Goal: Information Seeking & Learning: Learn about a topic

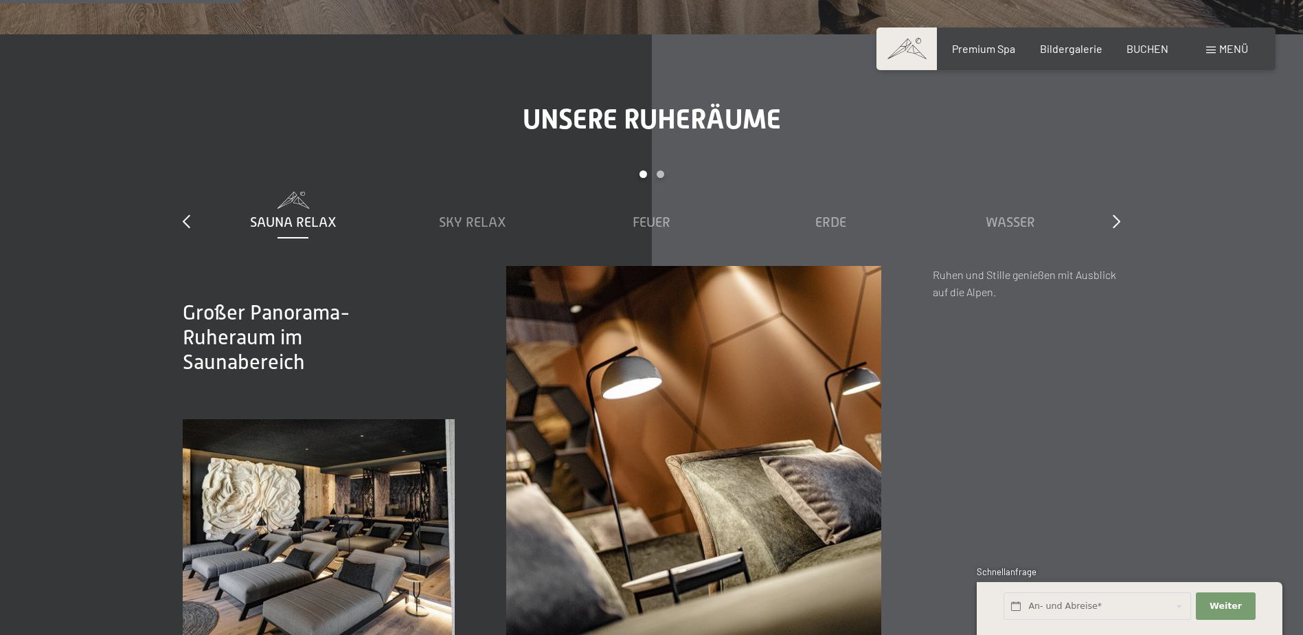
scroll to position [2061, 0]
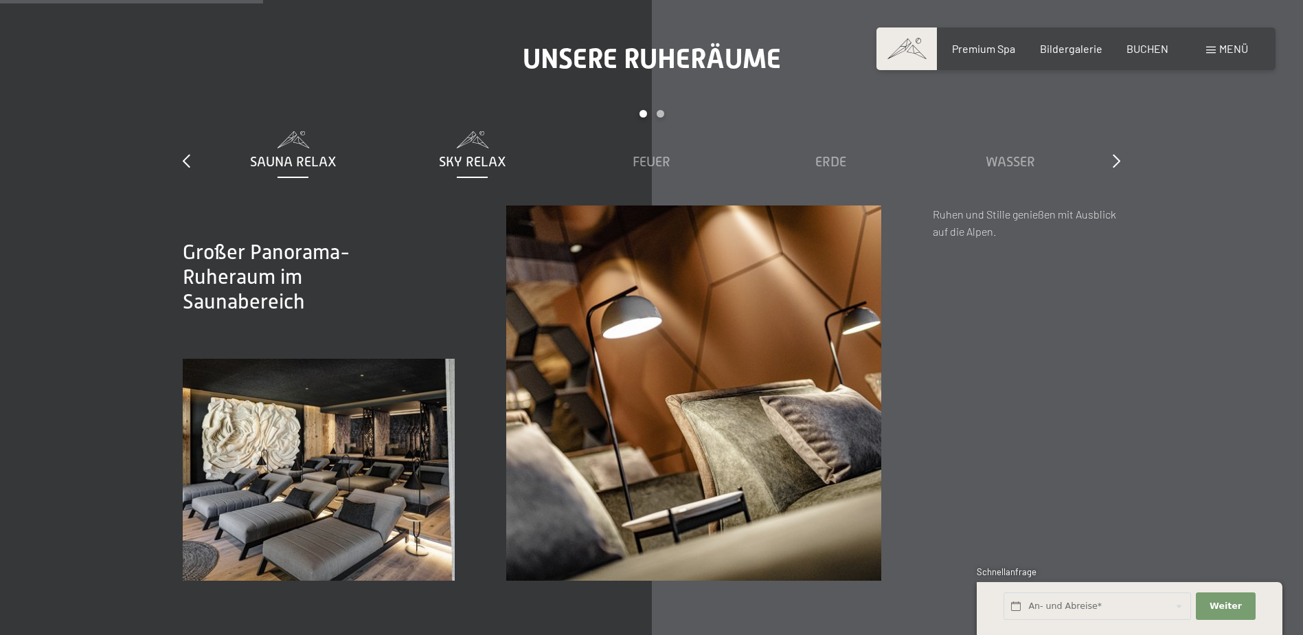
click at [444, 155] on span "Sky Relax" at bounding box center [472, 161] width 67 height 15
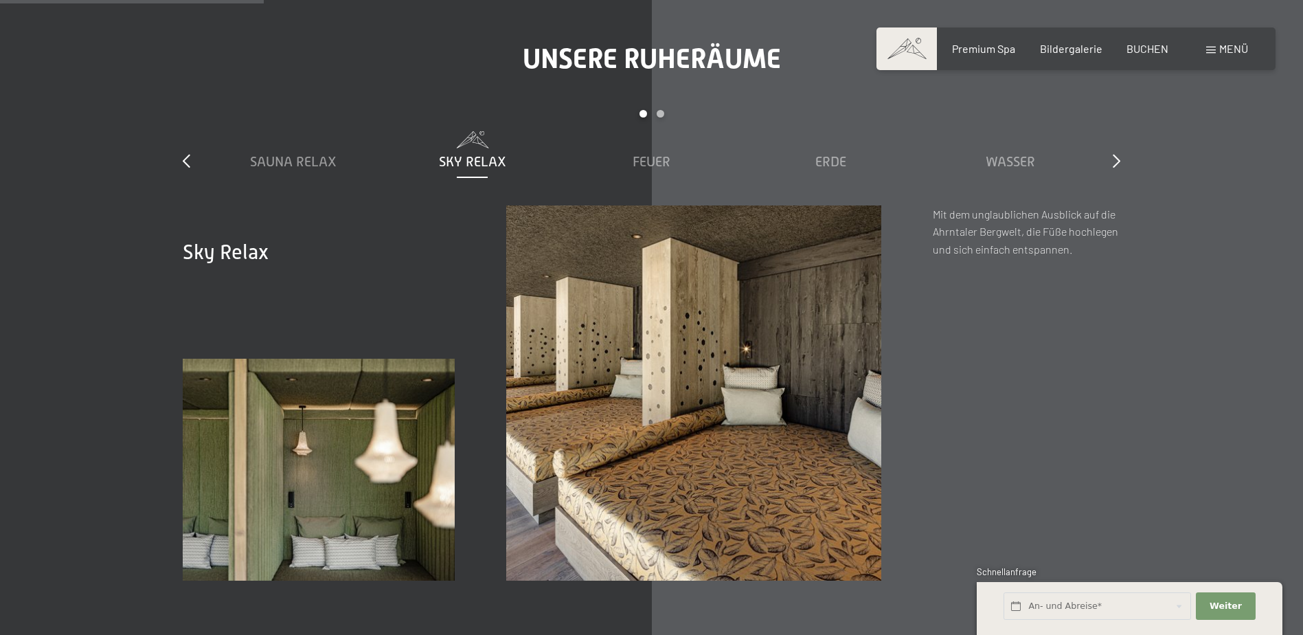
scroll to position [2130, 0]
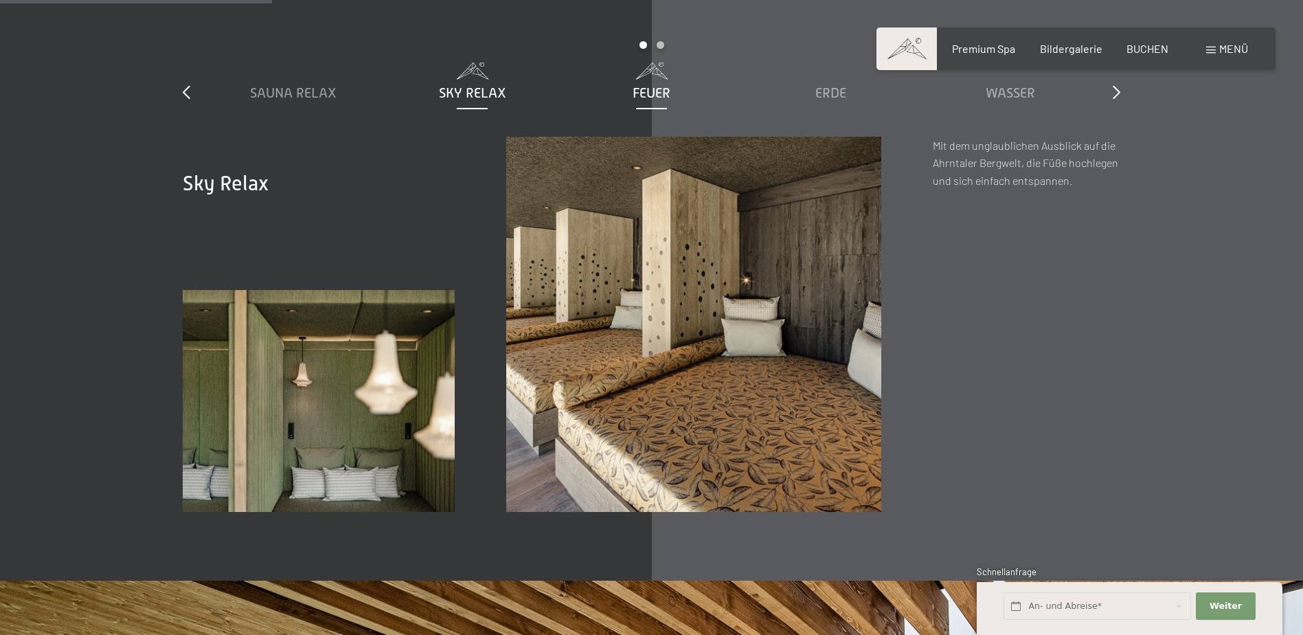
click at [635, 82] on div "Feuer" at bounding box center [652, 83] width 166 height 40
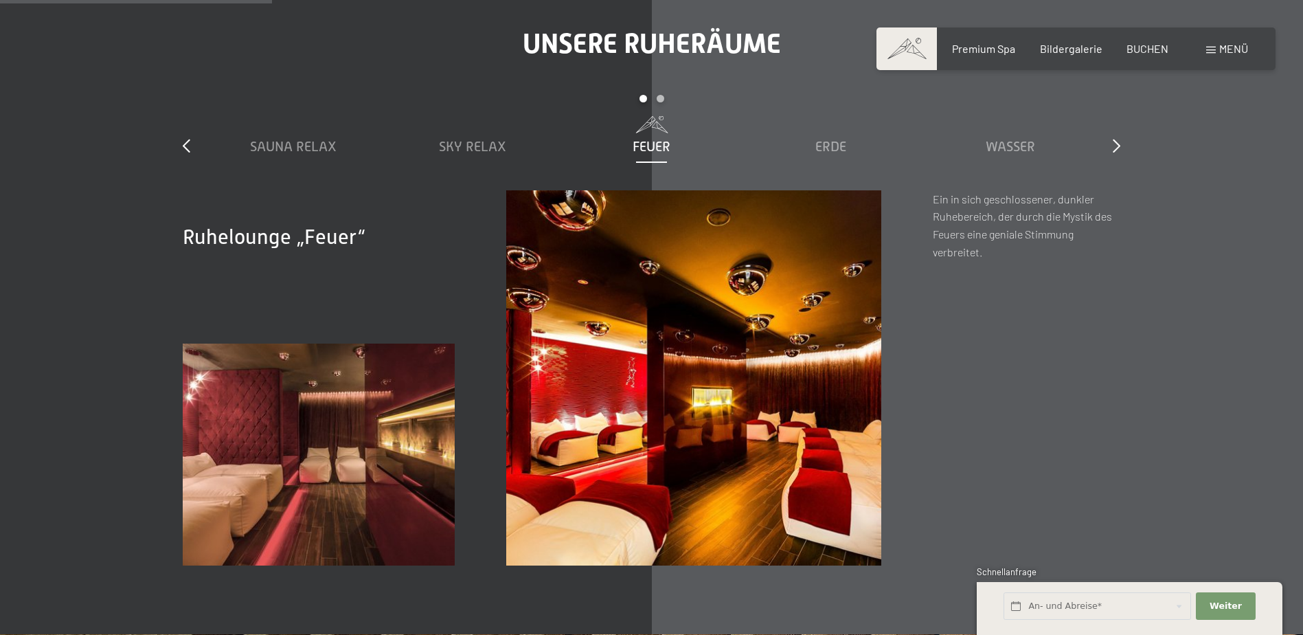
scroll to position [2061, 0]
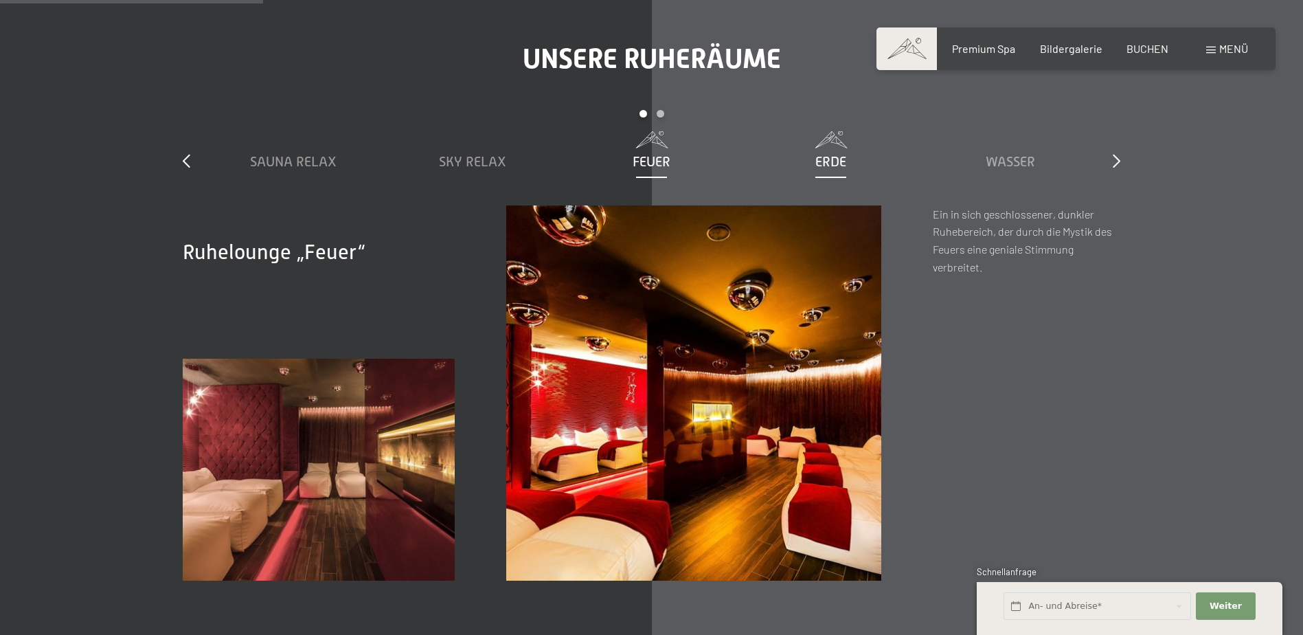
click at [840, 162] on span "Erde" at bounding box center [830, 161] width 31 height 15
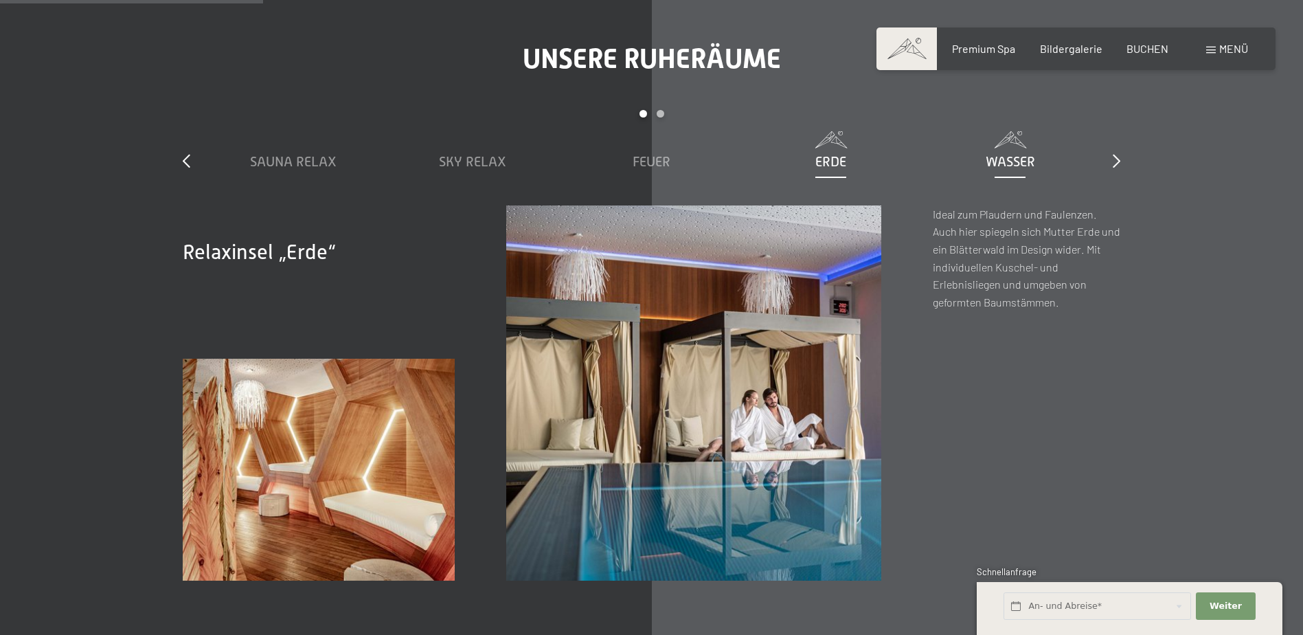
click at [995, 157] on span "Wasser" at bounding box center [1010, 161] width 49 height 15
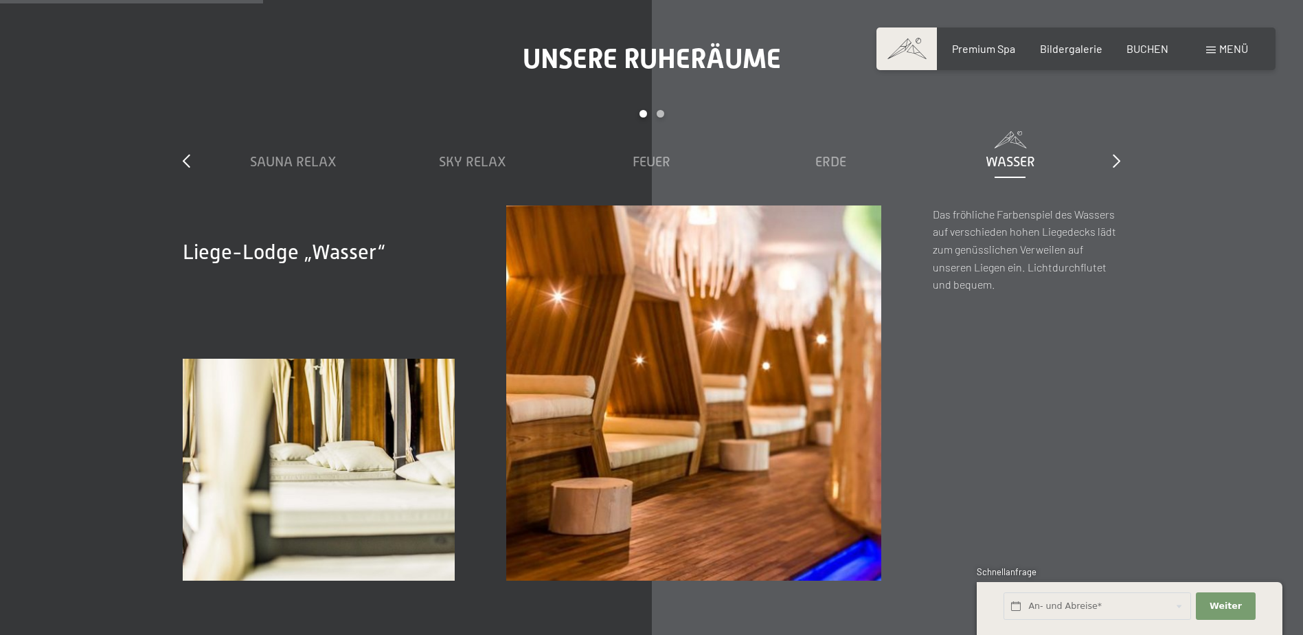
click at [1121, 161] on div "Unsere Ruheräume slide 1 to 5 of 7 Sauna Relax Sky Relax Feuer Erde Wasser Luft…" at bounding box center [651, 312] width 1041 height 538
click at [1116, 157] on icon at bounding box center [1117, 161] width 8 height 14
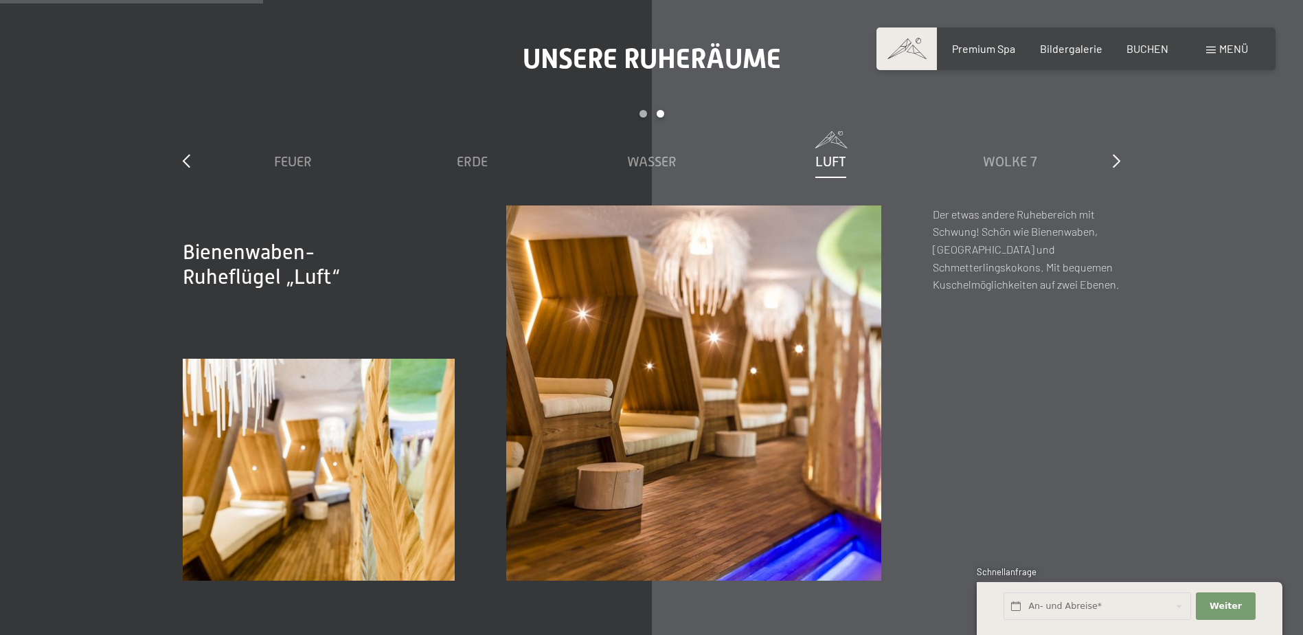
click at [836, 155] on span "Luft" at bounding box center [830, 161] width 31 height 15
click at [1000, 161] on span "Wolke 7" at bounding box center [1010, 161] width 54 height 15
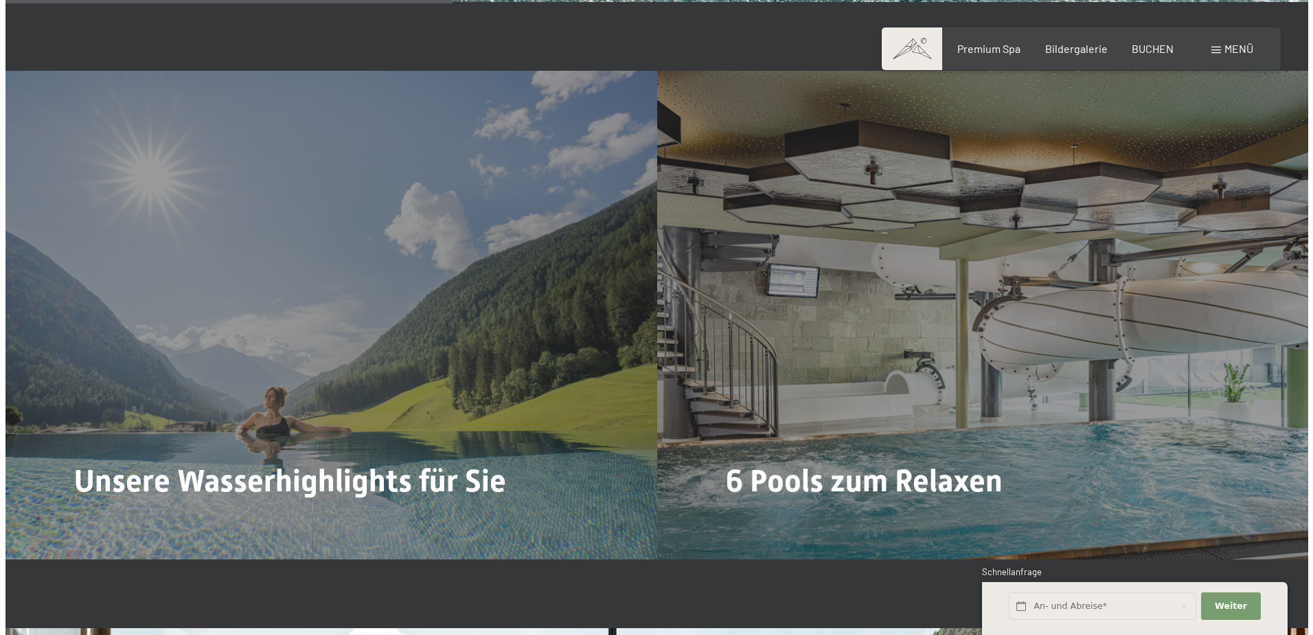
scroll to position [3504, 0]
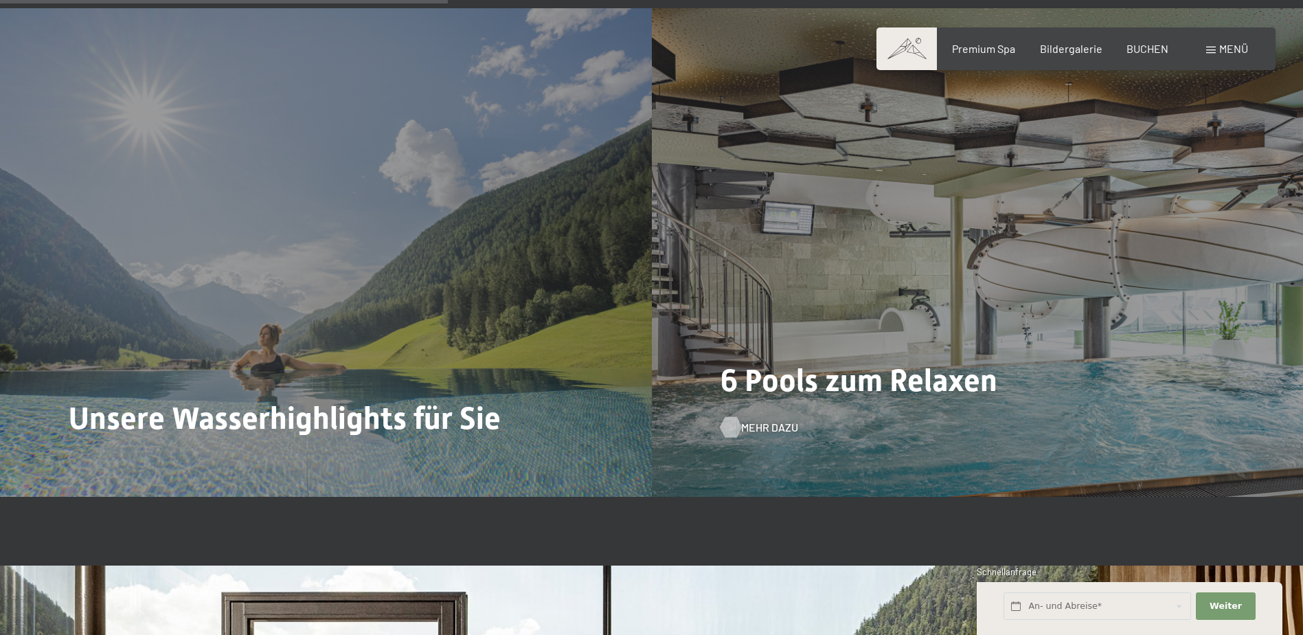
click at [768, 421] on span "Mehr dazu" at bounding box center [769, 427] width 57 height 15
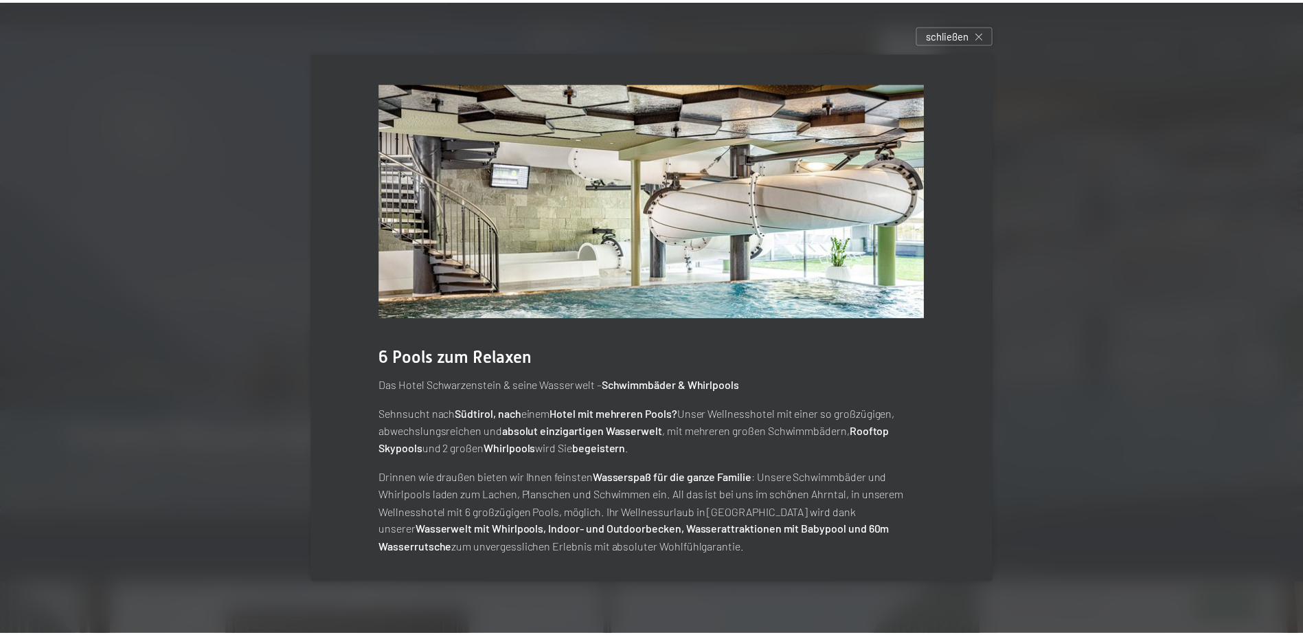
scroll to position [5, 0]
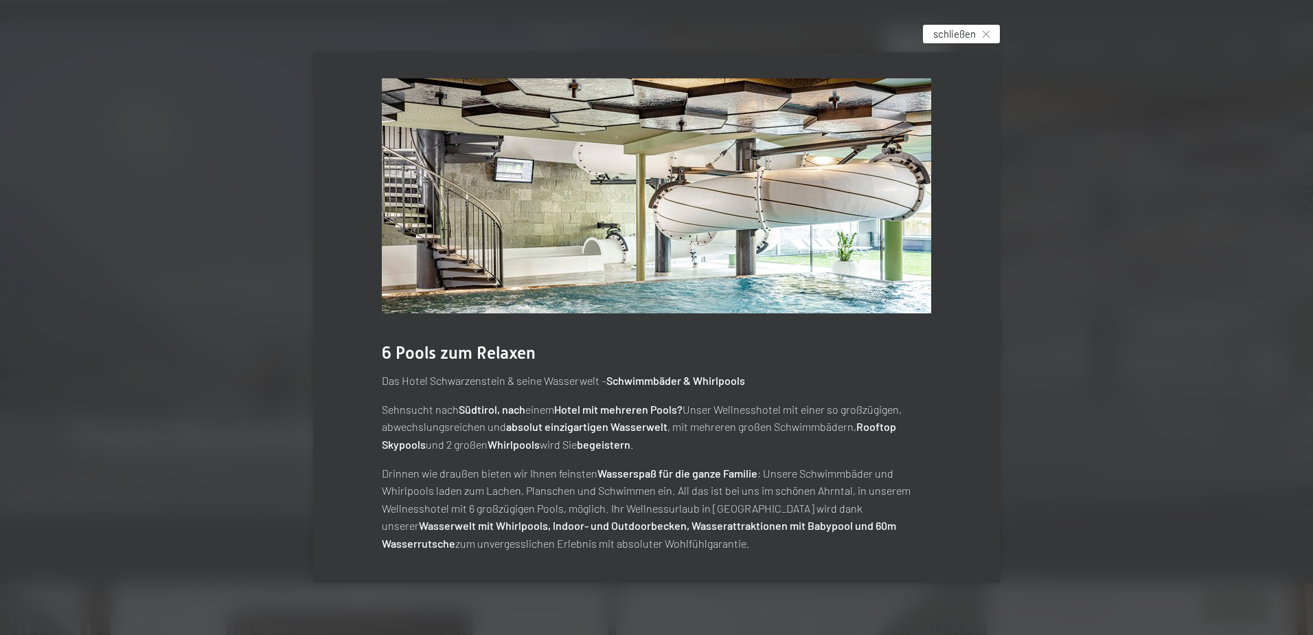
click at [959, 34] on span "schließen" at bounding box center [955, 34] width 43 height 14
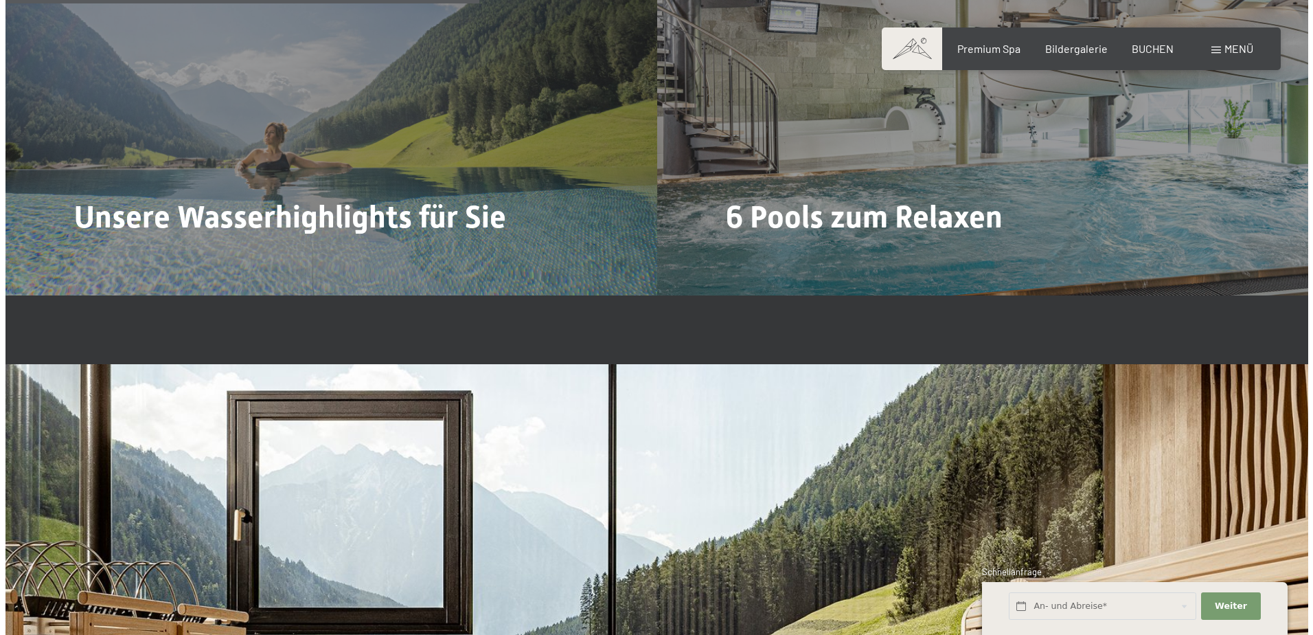
scroll to position [3710, 0]
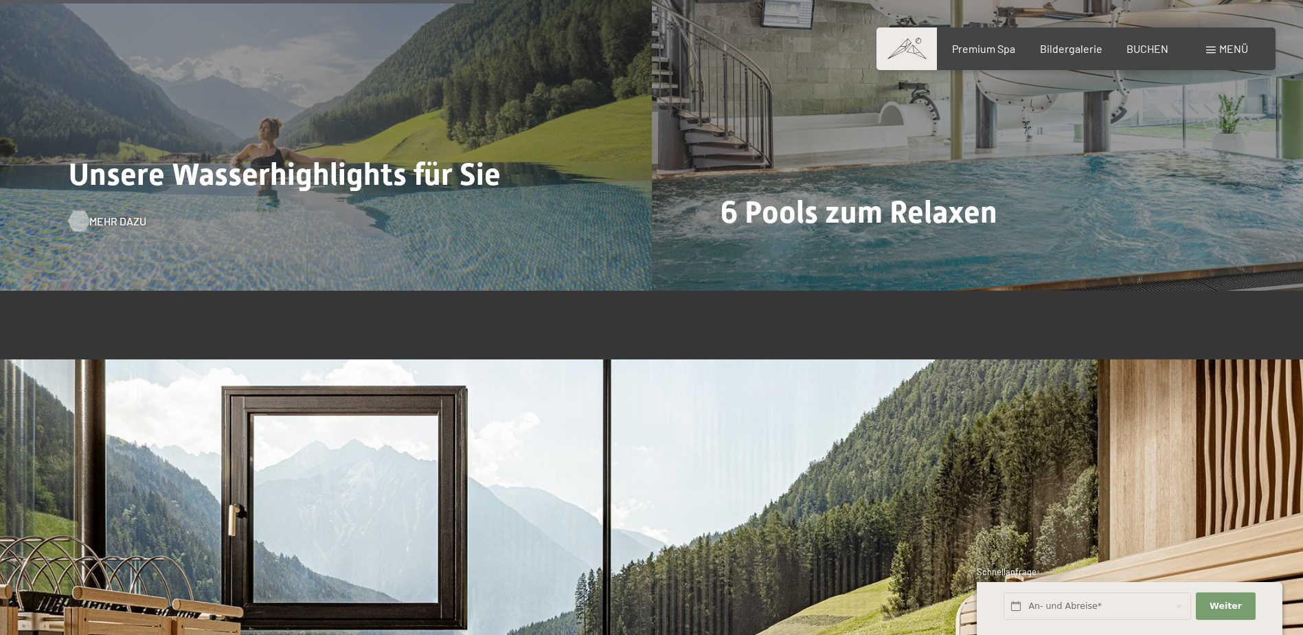
click at [115, 219] on span "Mehr dazu" at bounding box center [117, 221] width 57 height 15
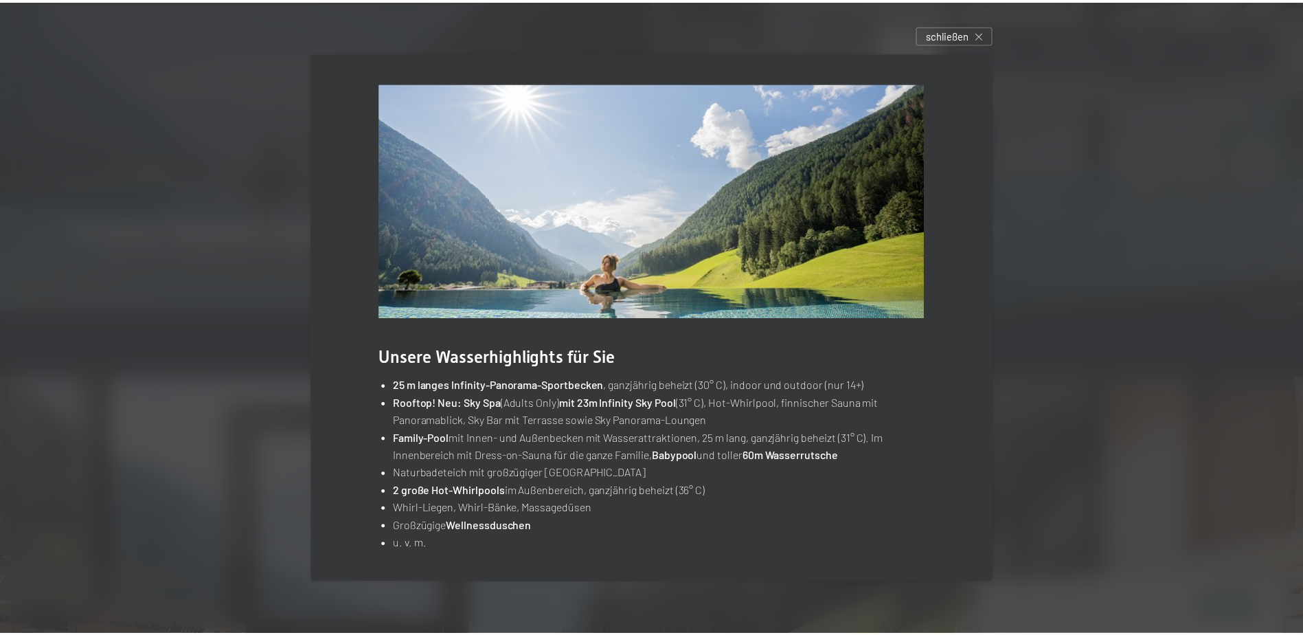
scroll to position [1, 0]
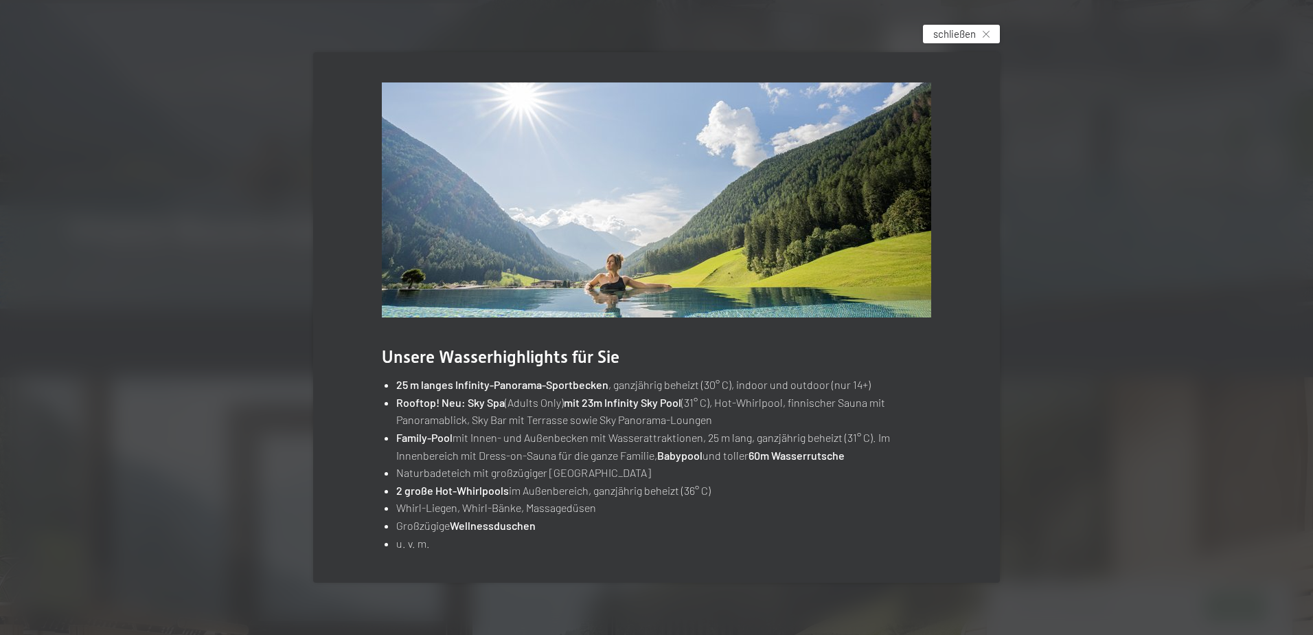
click at [967, 34] on span "schließen" at bounding box center [955, 34] width 43 height 14
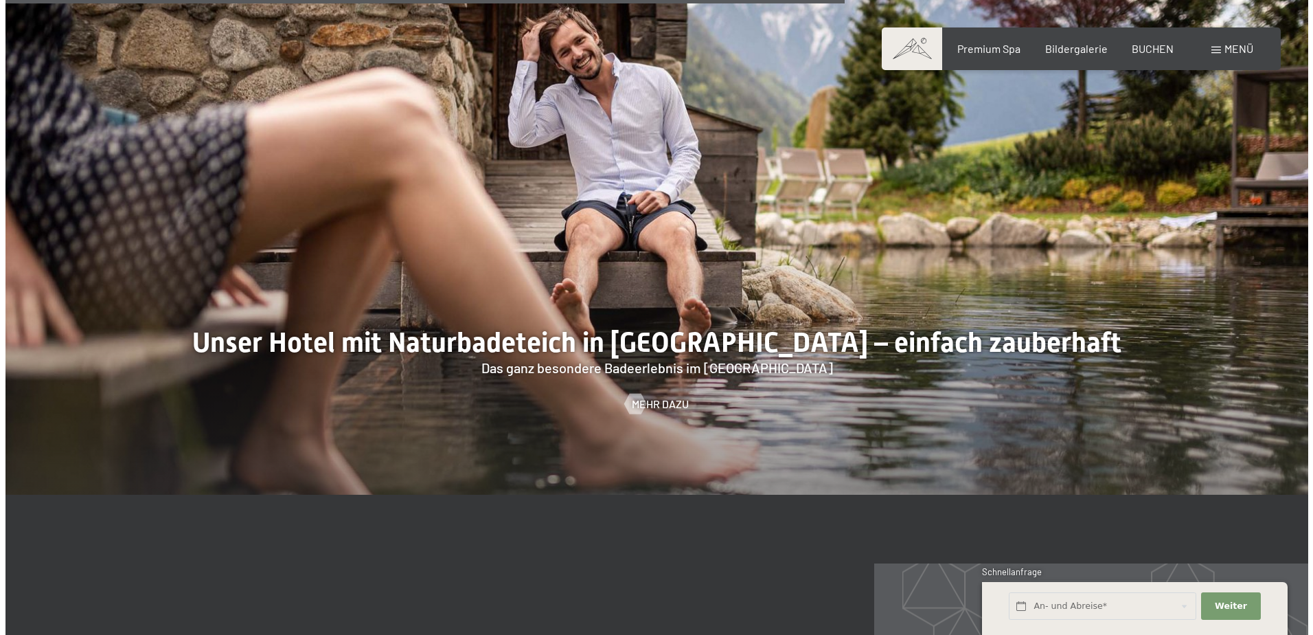
scroll to position [5771, 0]
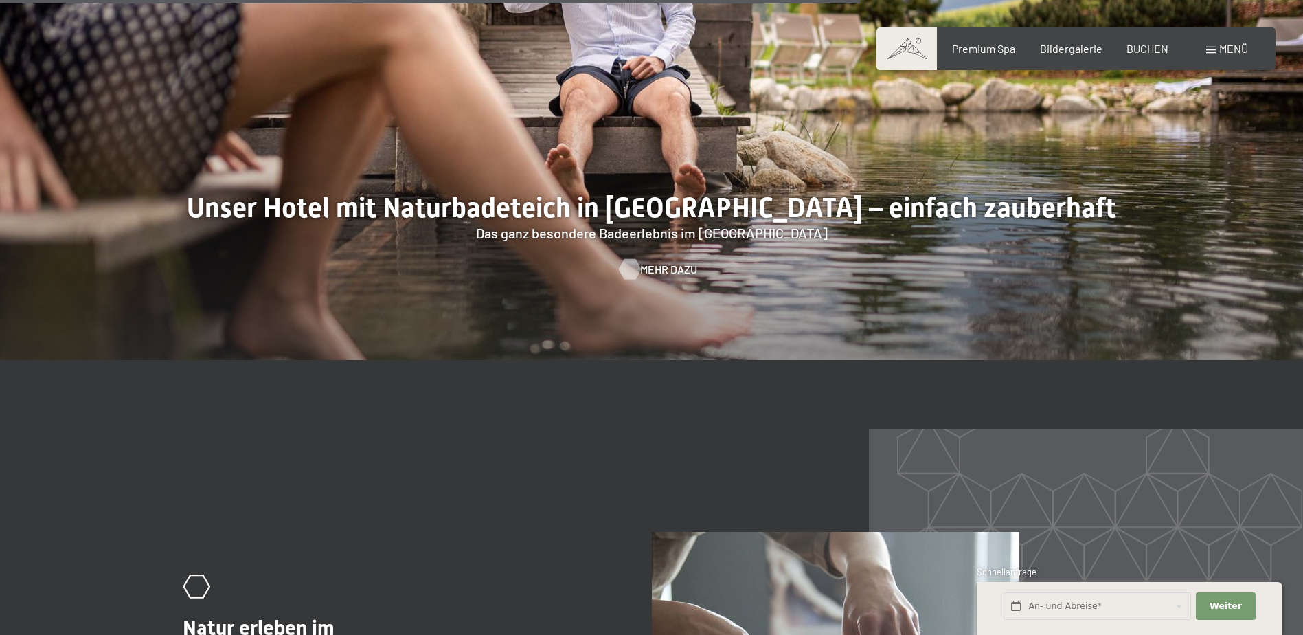
click at [635, 259] on div at bounding box center [630, 269] width 12 height 21
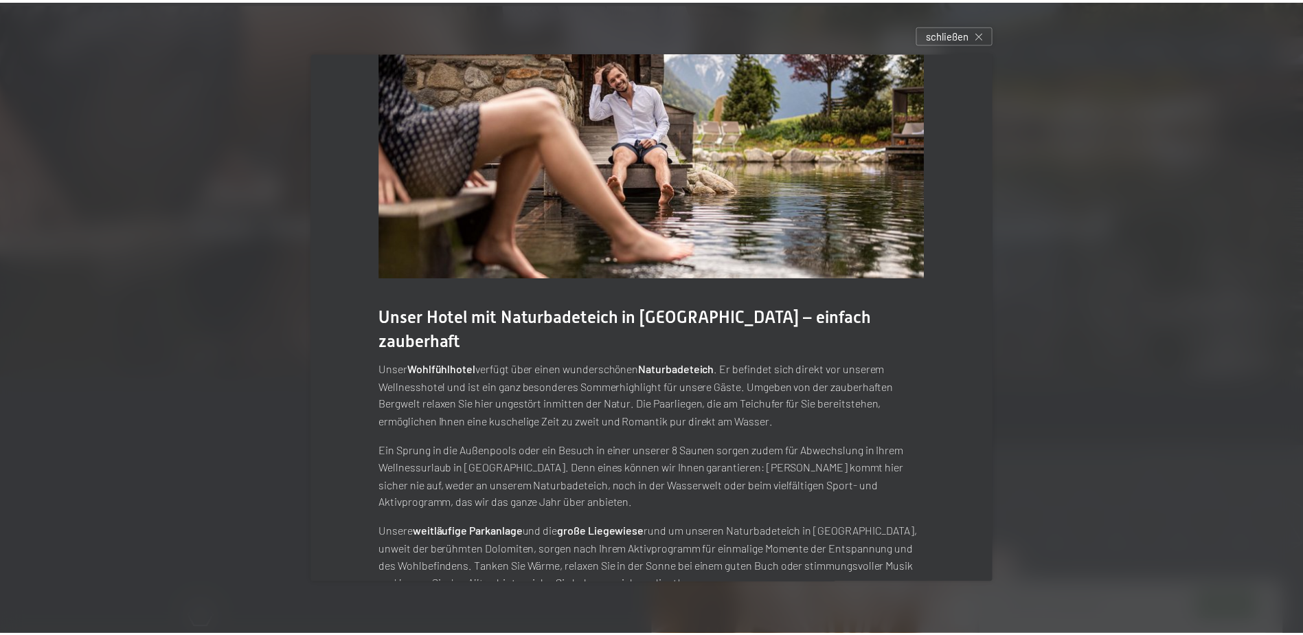
scroll to position [58, 0]
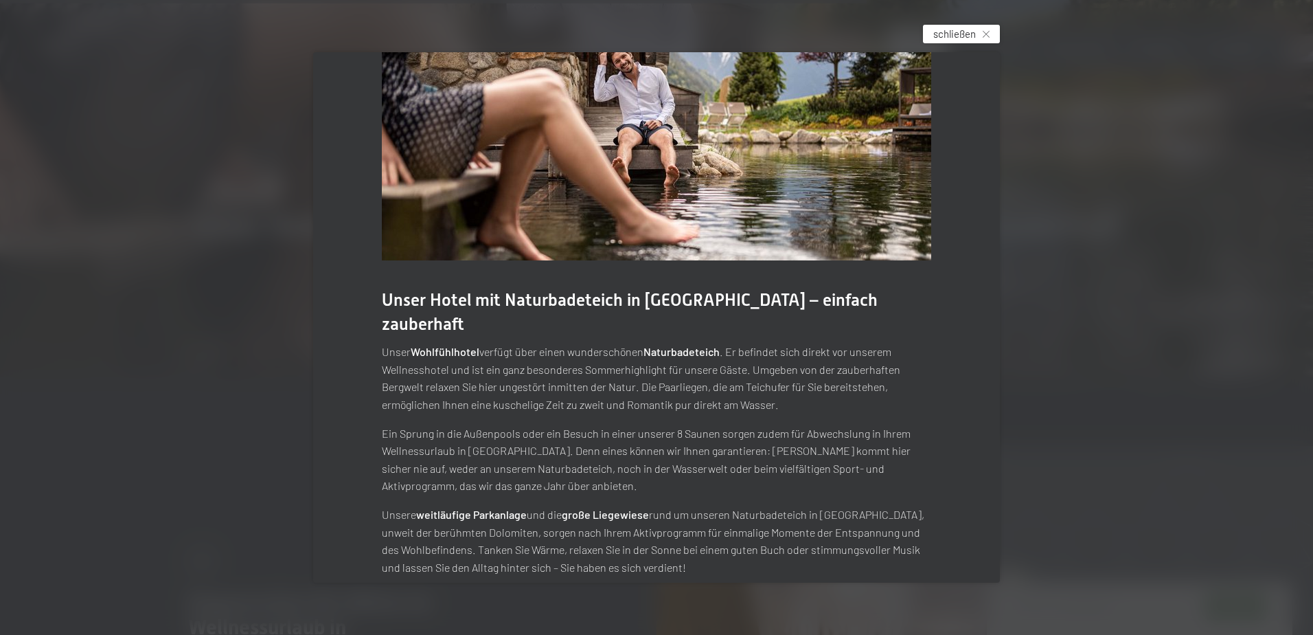
click at [982, 31] on div "schließen" at bounding box center [961, 34] width 77 height 19
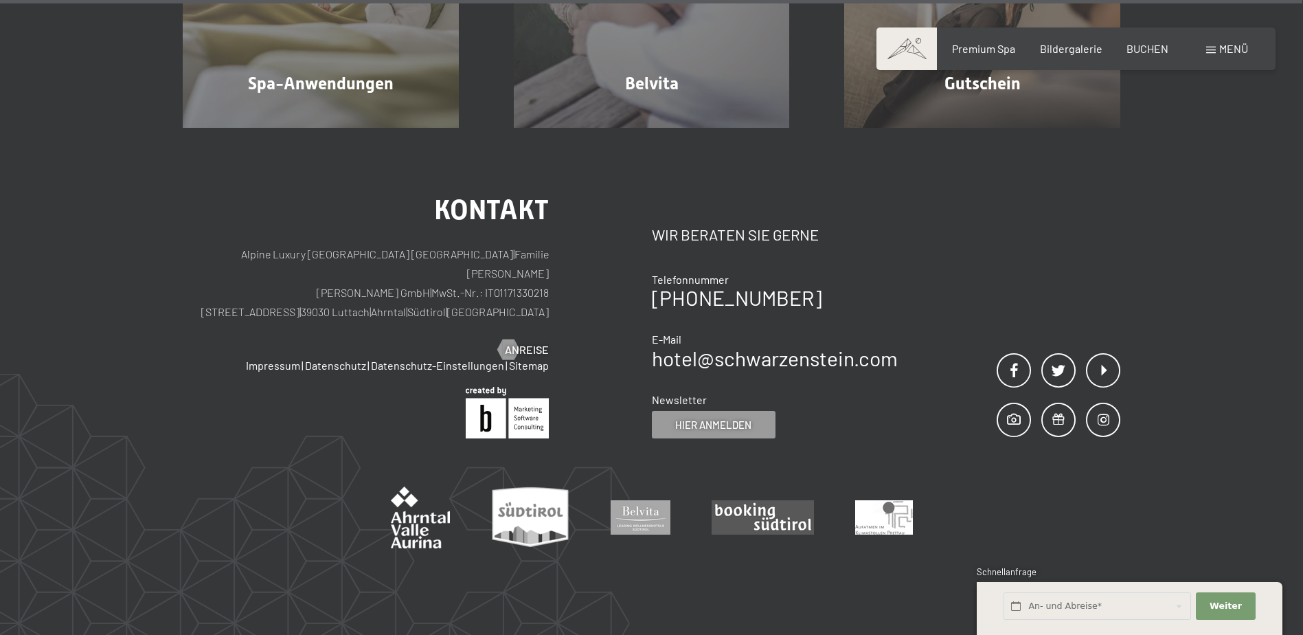
scroll to position [8807, 0]
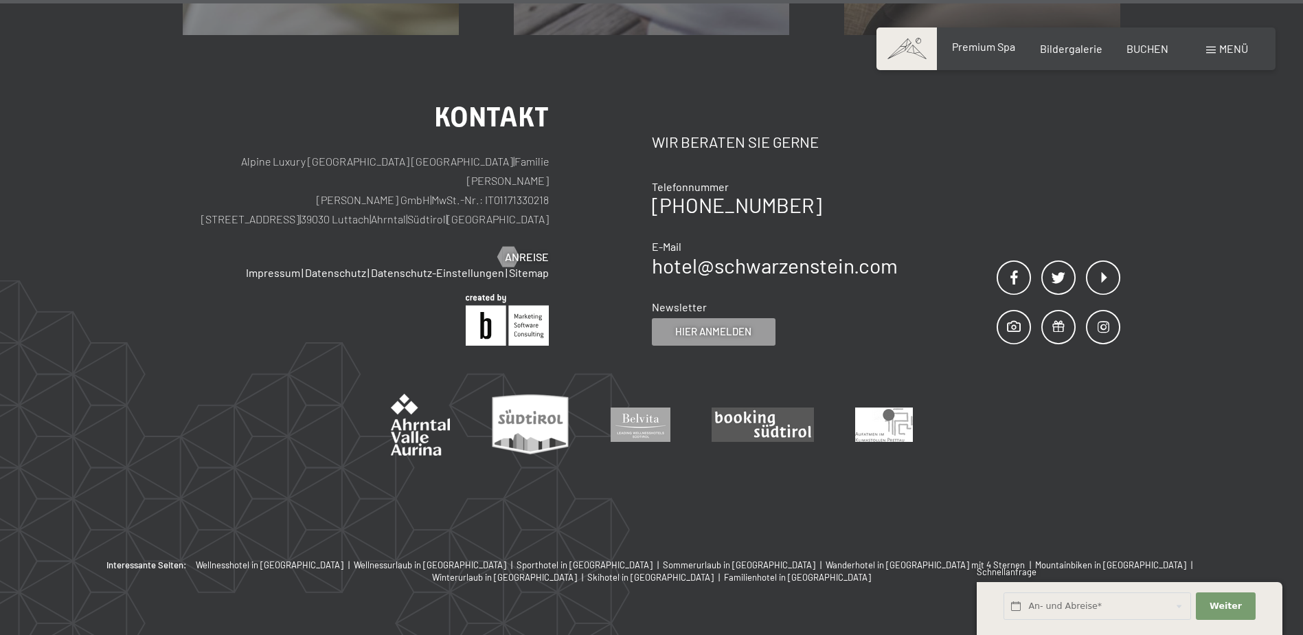
click at [1008, 52] on span "Premium Spa" at bounding box center [983, 46] width 63 height 13
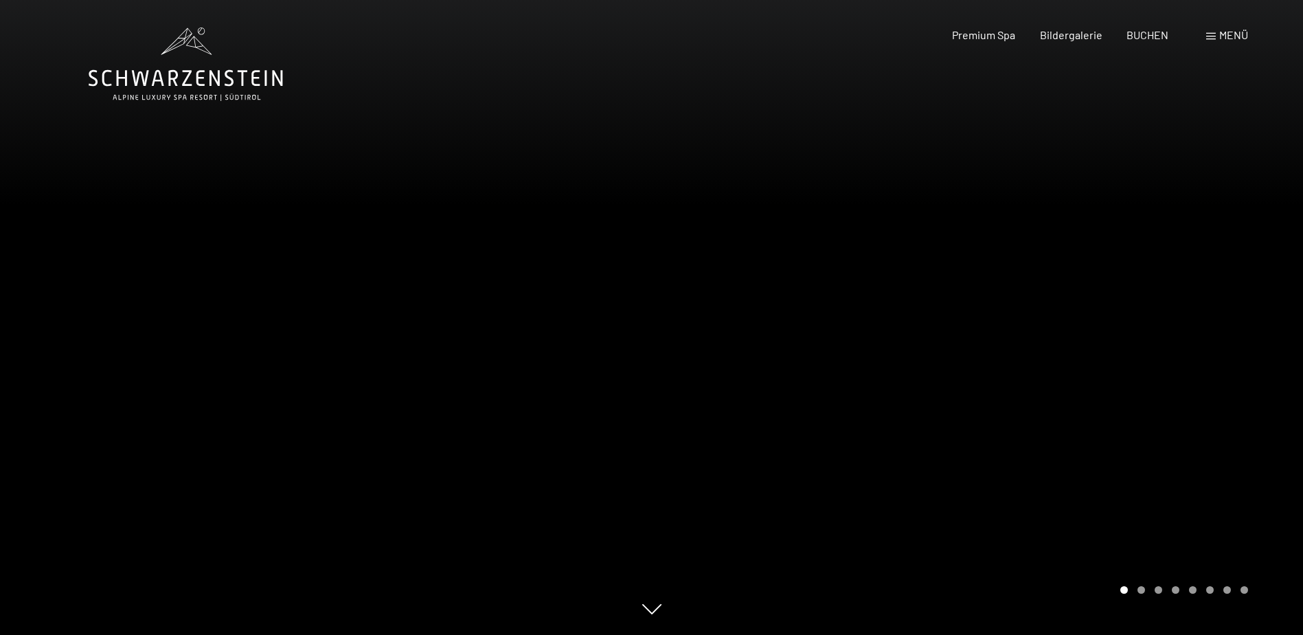
click at [1235, 32] on span "Menü" at bounding box center [1233, 34] width 29 height 13
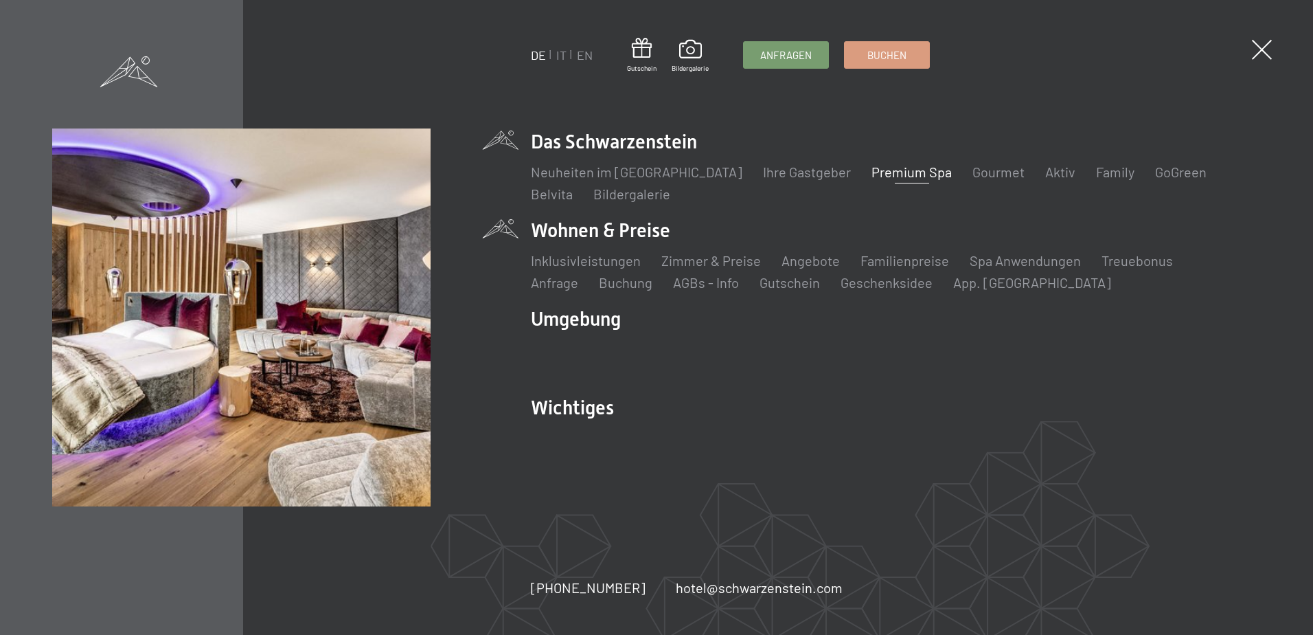
click at [585, 223] on li "Wohnen & Preise Inklusivleistungen Zimmer & Preise Liste Angebote Liste Familie…" at bounding box center [896, 254] width 730 height 75
click at [719, 262] on link "Zimmer & Preise" at bounding box center [712, 260] width 100 height 16
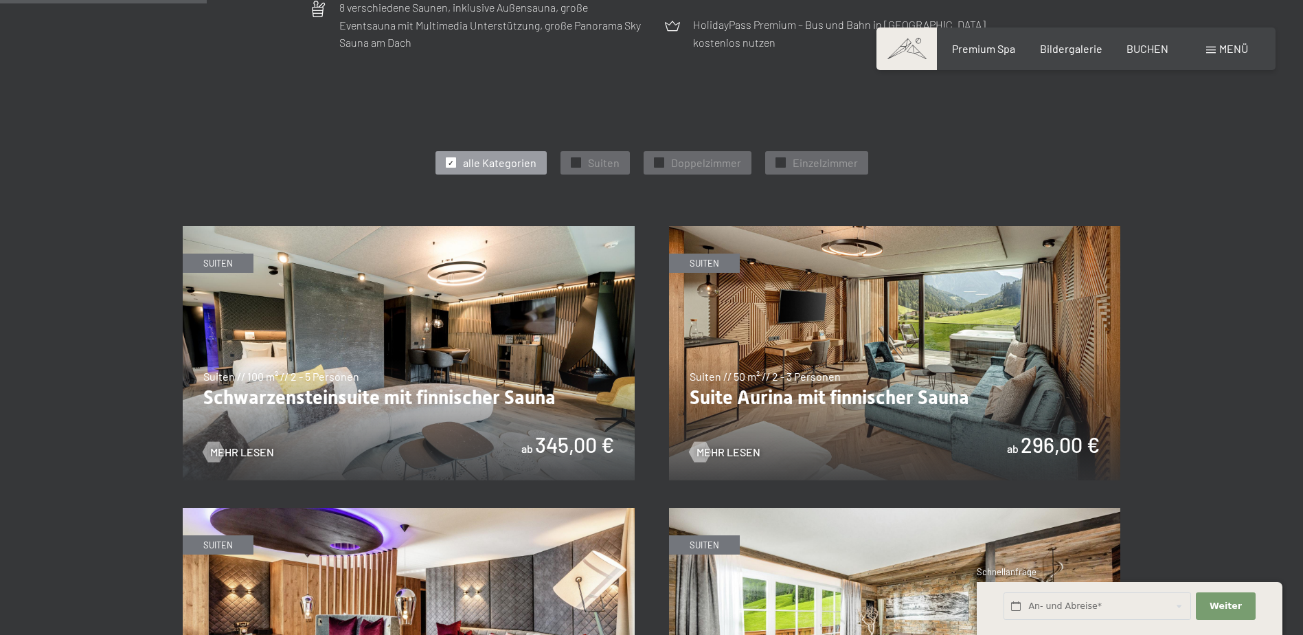
scroll to position [687, 0]
click at [672, 157] on span "Doppelzimmer" at bounding box center [706, 163] width 70 height 15
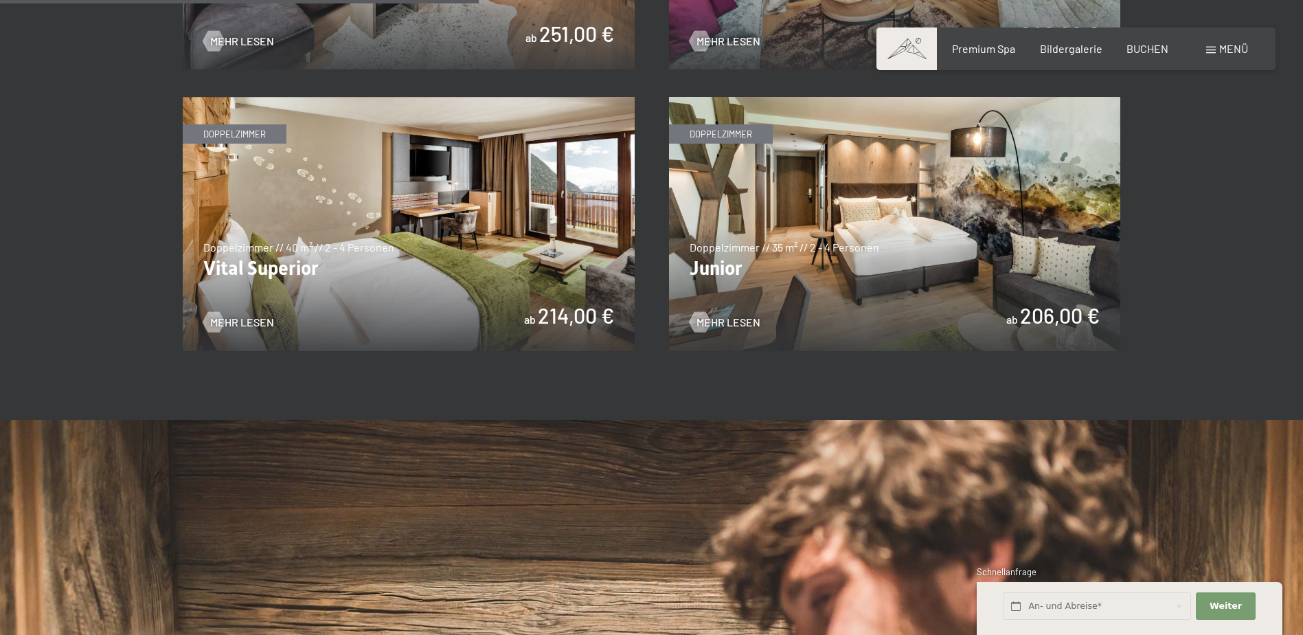
scroll to position [1099, 0]
click at [725, 315] on span "Mehr Lesen" at bounding box center [742, 321] width 64 height 15
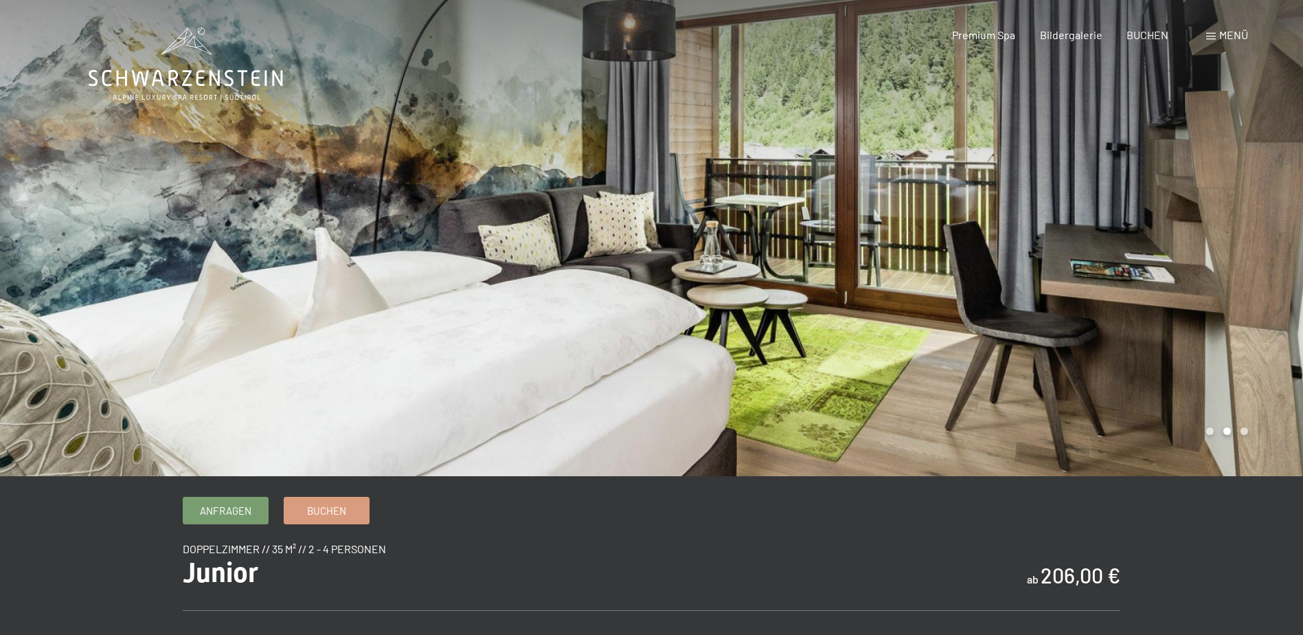
click at [960, 311] on div at bounding box center [978, 238] width 652 height 476
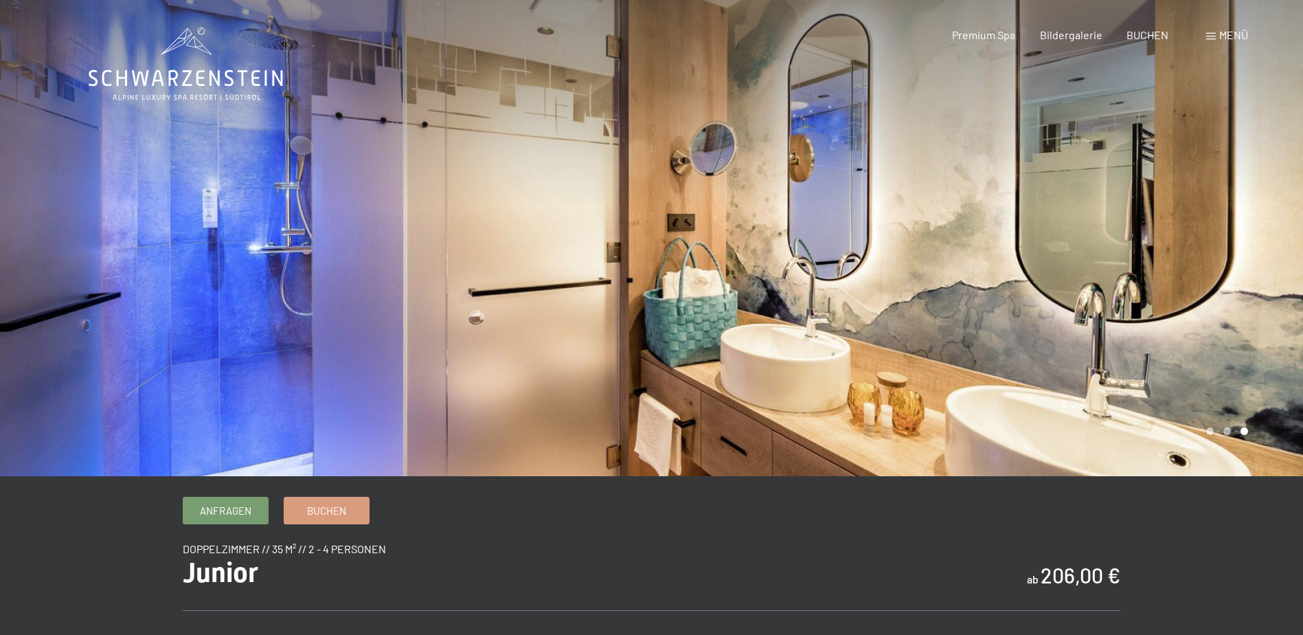
click at [779, 264] on div at bounding box center [978, 238] width 652 height 476
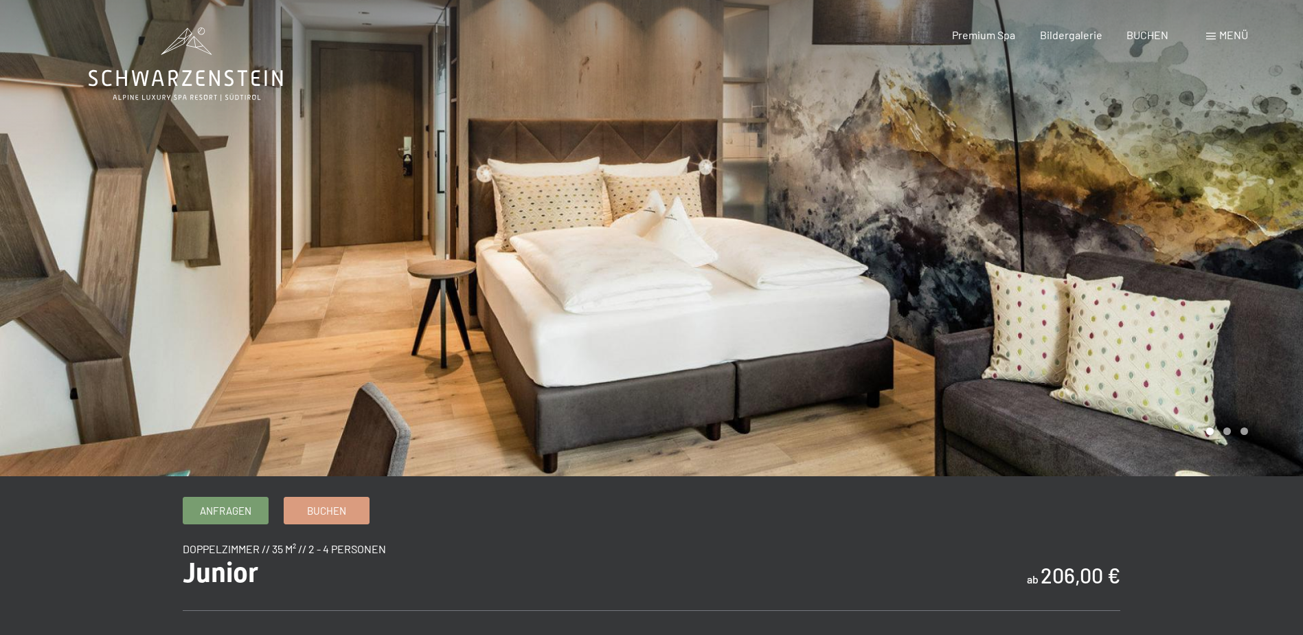
click at [779, 264] on div at bounding box center [978, 238] width 652 height 476
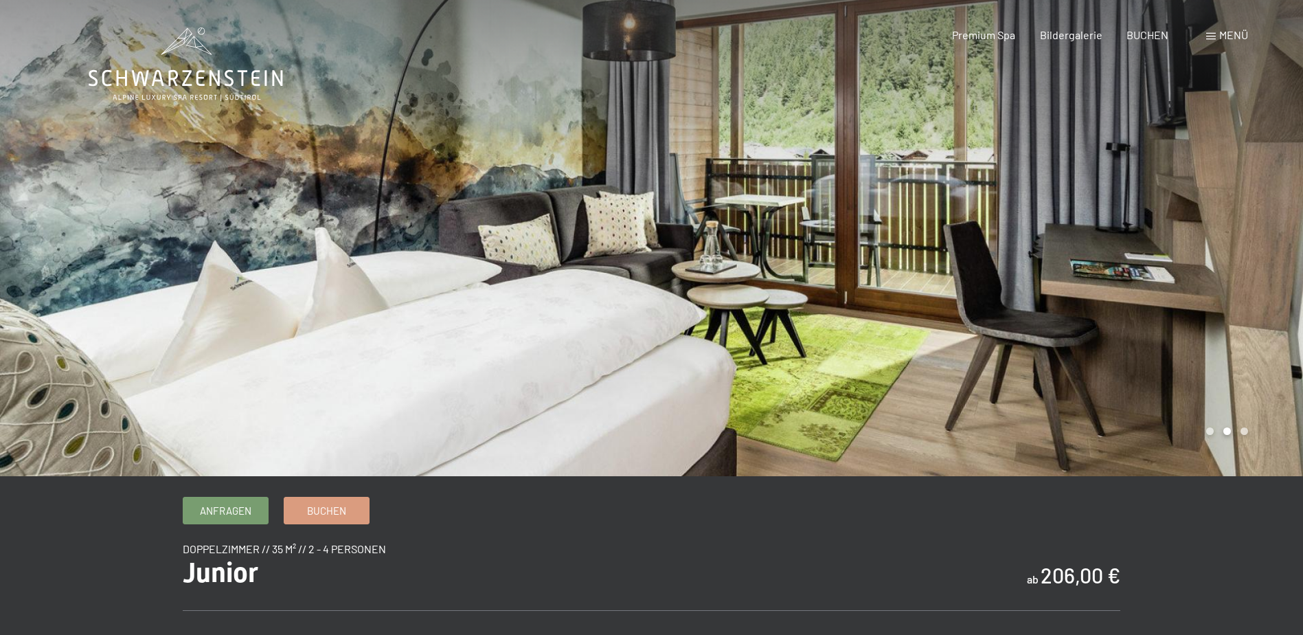
click at [779, 264] on div at bounding box center [978, 238] width 652 height 476
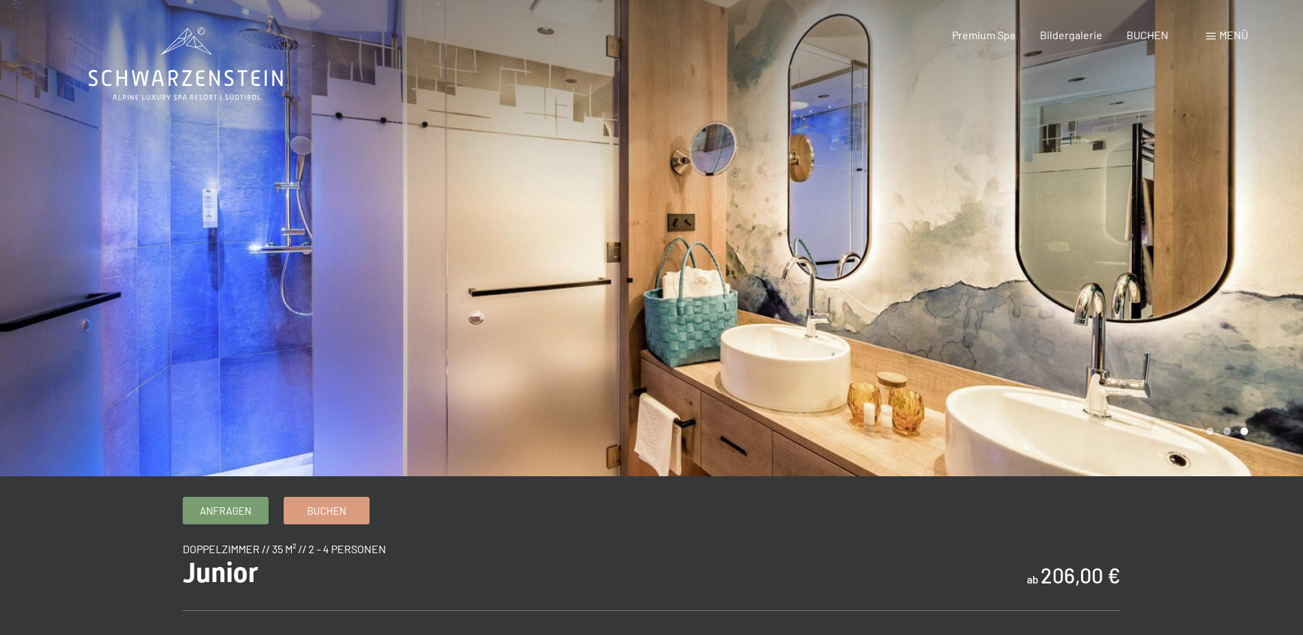
click at [779, 264] on div at bounding box center [978, 238] width 652 height 476
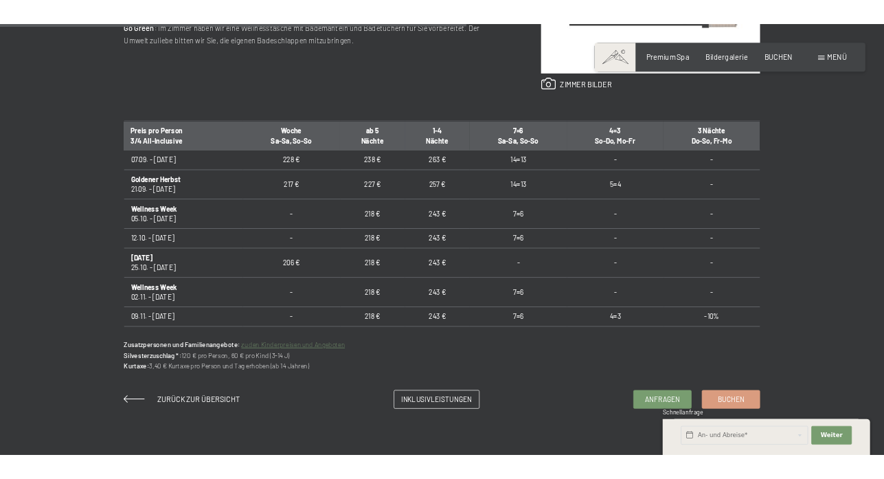
scroll to position [819, 0]
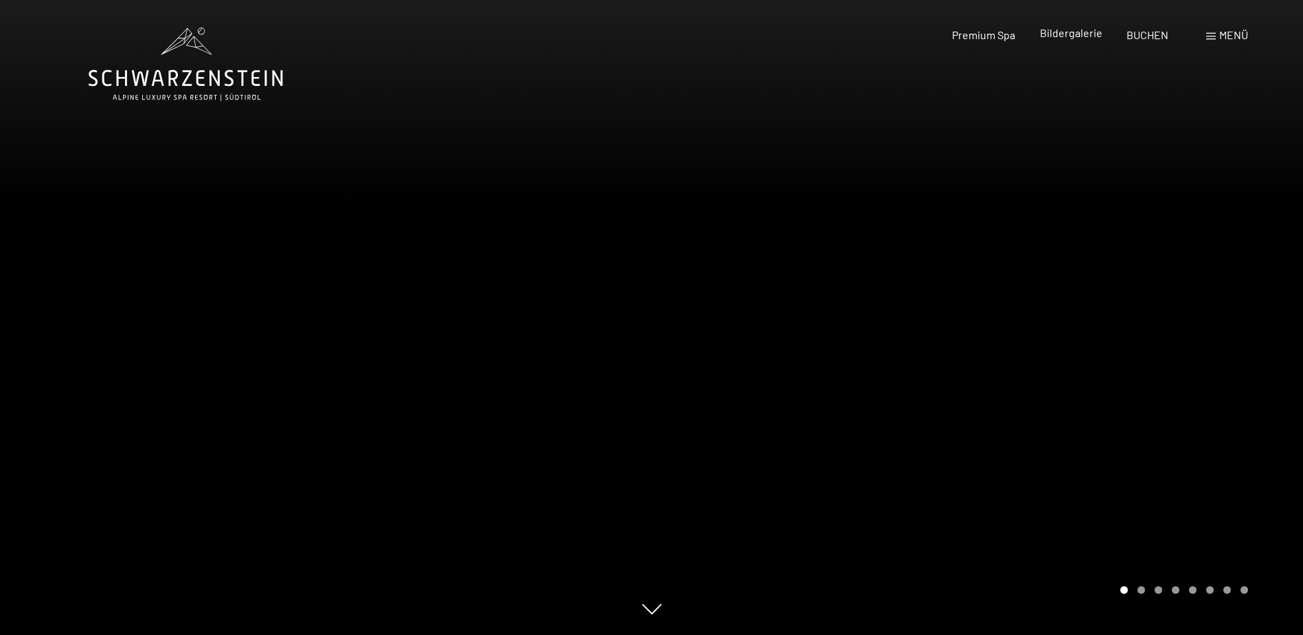
click at [1087, 34] on span "Bildergalerie" at bounding box center [1071, 32] width 63 height 13
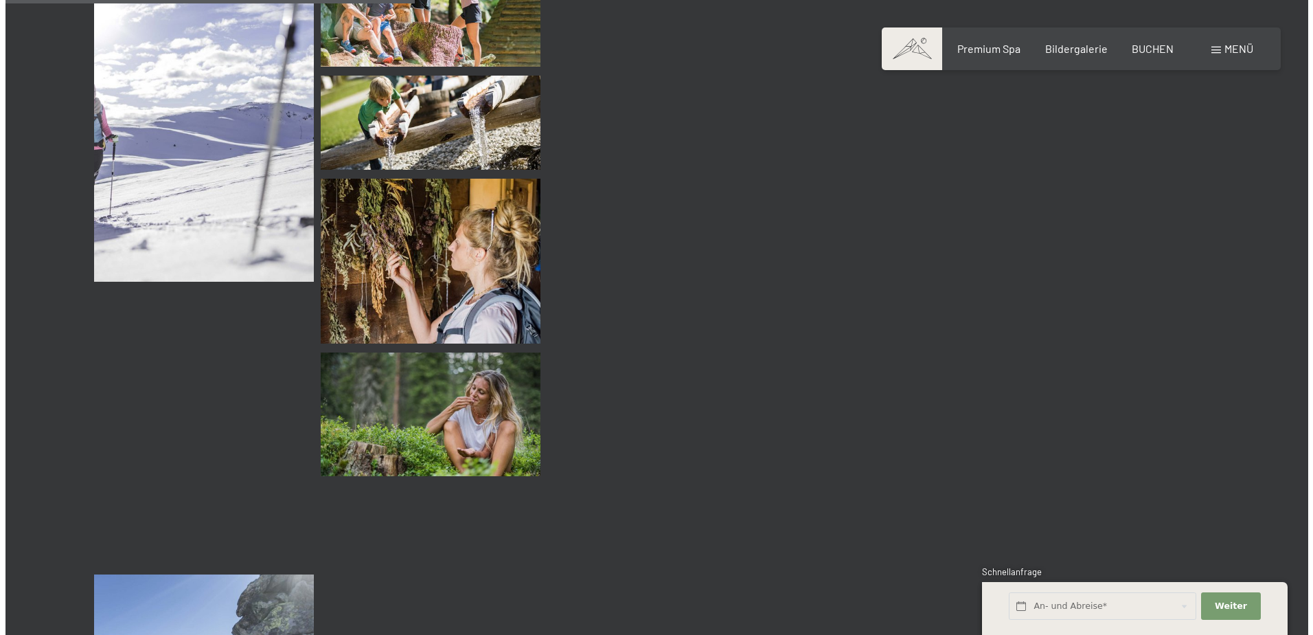
scroll to position [5427, 0]
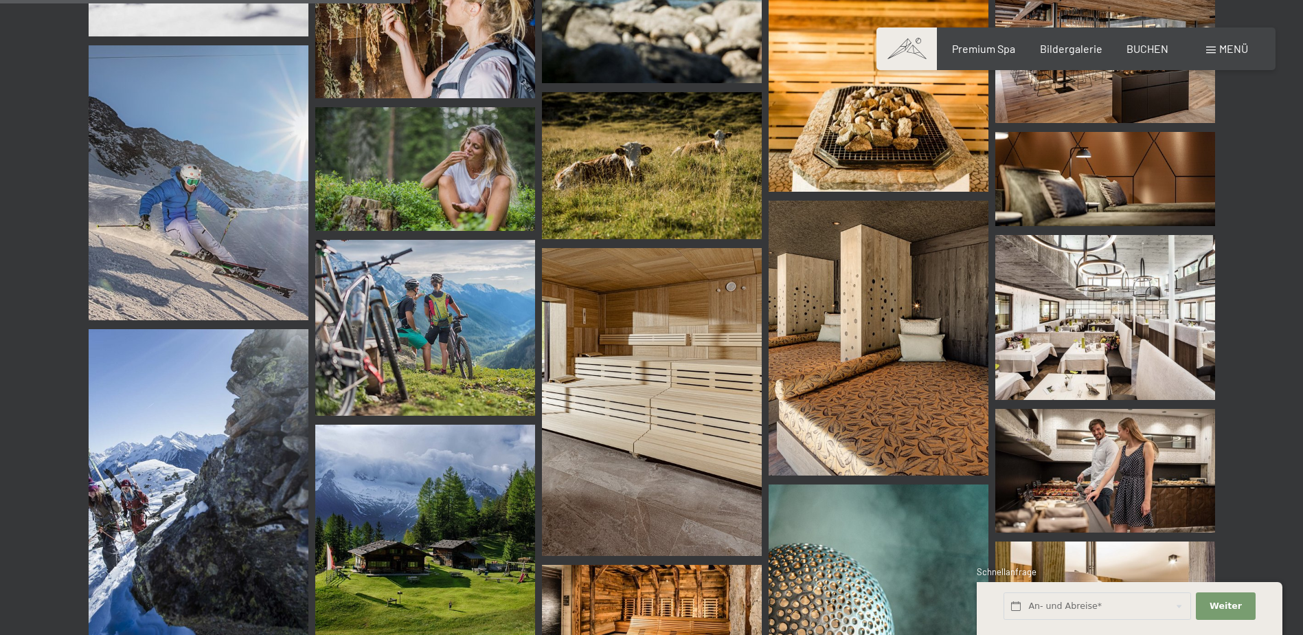
click at [1209, 45] on div "Menü" at bounding box center [1227, 48] width 42 height 15
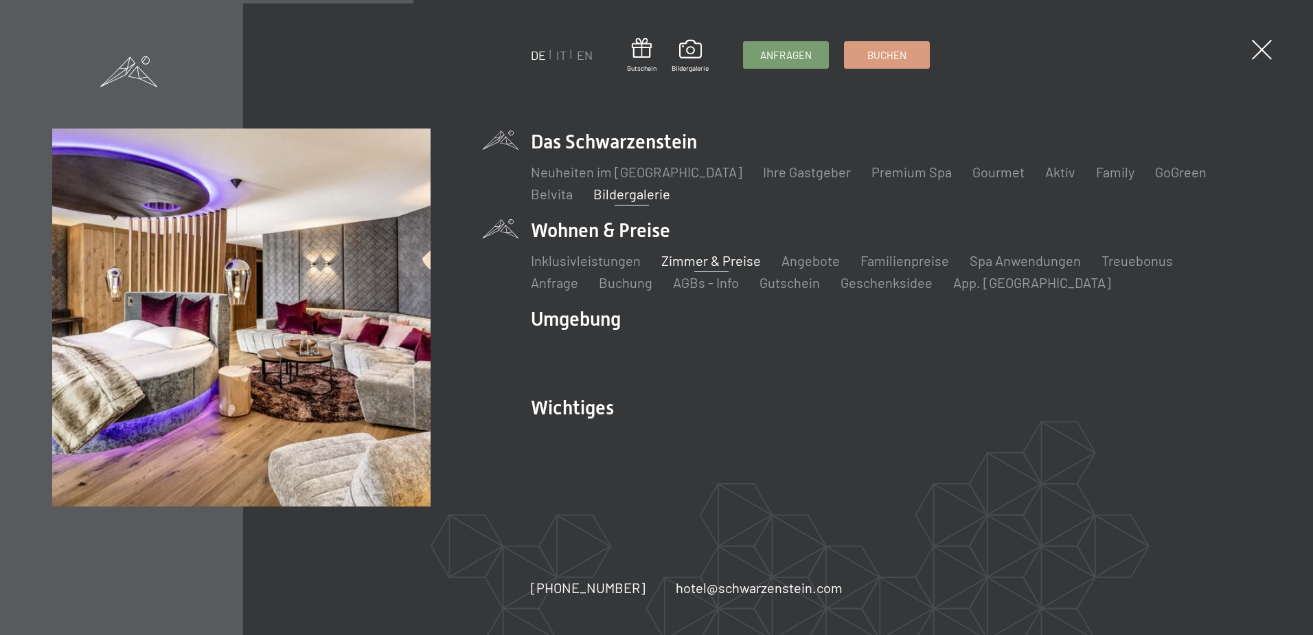
click at [710, 258] on link "Zimmer & Preise" at bounding box center [712, 260] width 100 height 16
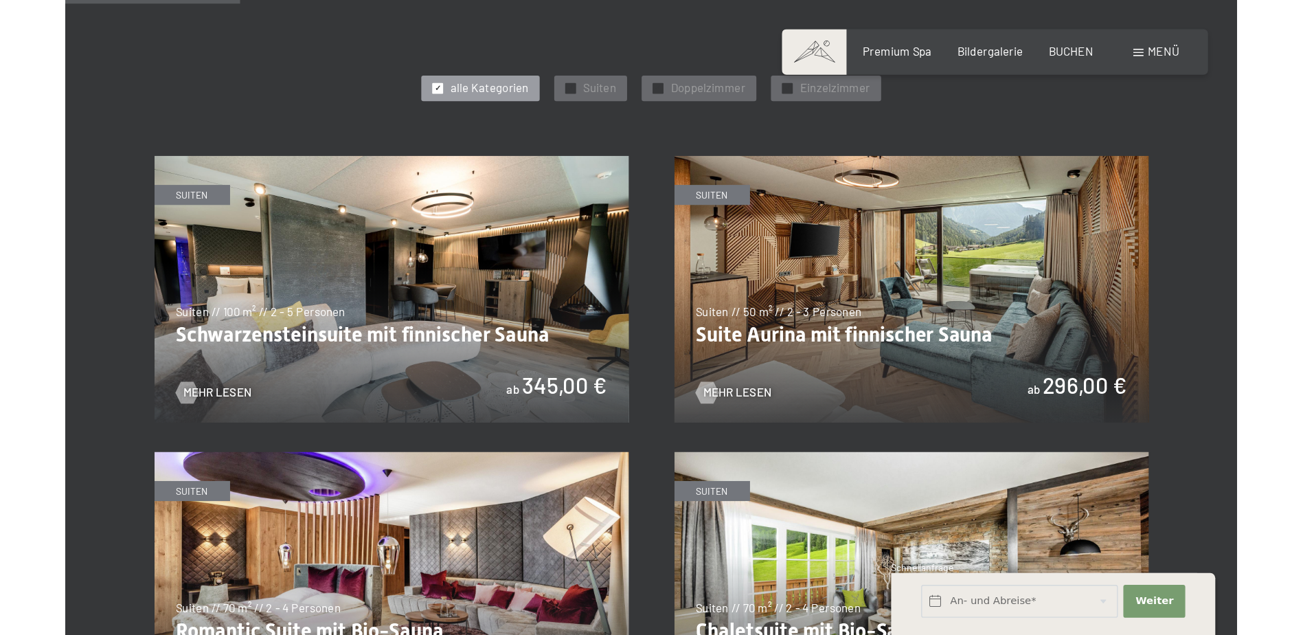
scroll to position [412, 0]
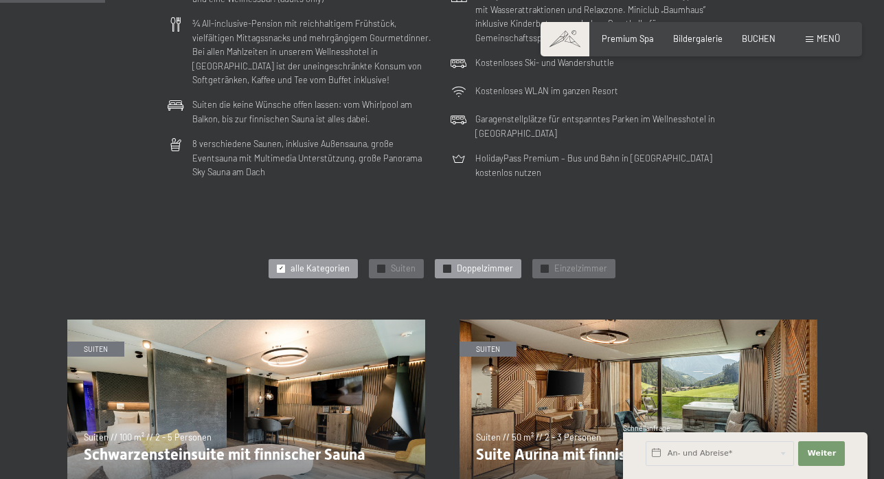
click at [496, 265] on span "Doppelzimmer" at bounding box center [485, 268] width 56 height 12
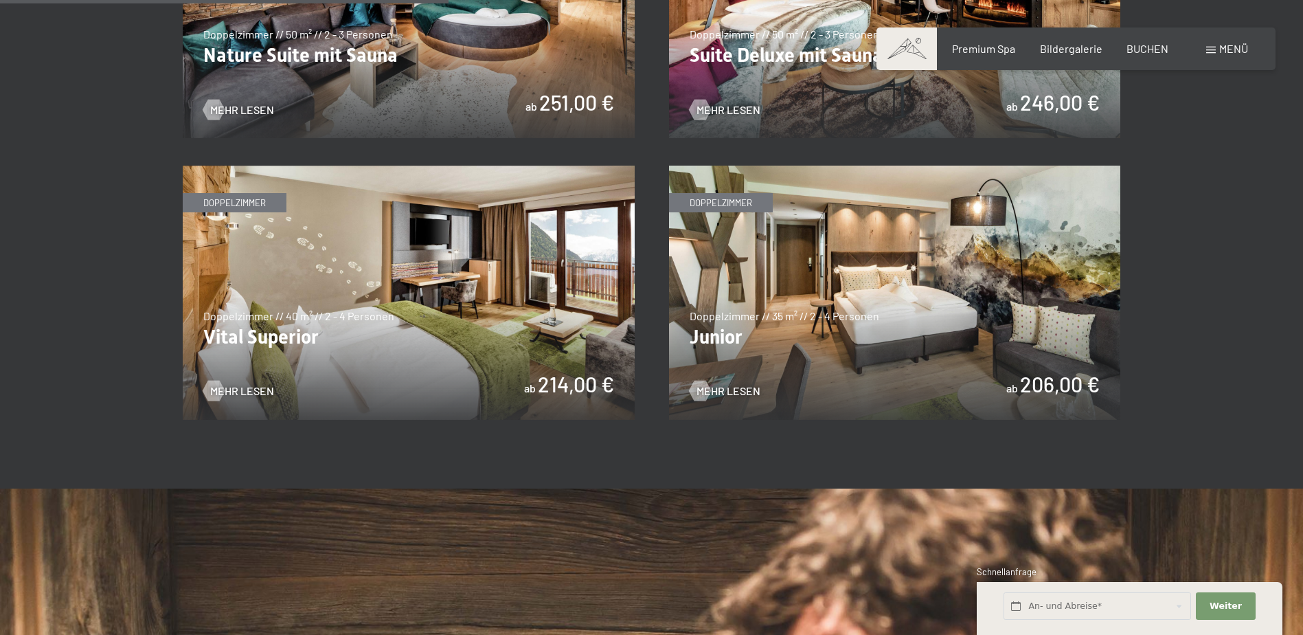
scroll to position [1030, 0]
click at [730, 385] on span "Mehr Lesen" at bounding box center [742, 390] width 64 height 15
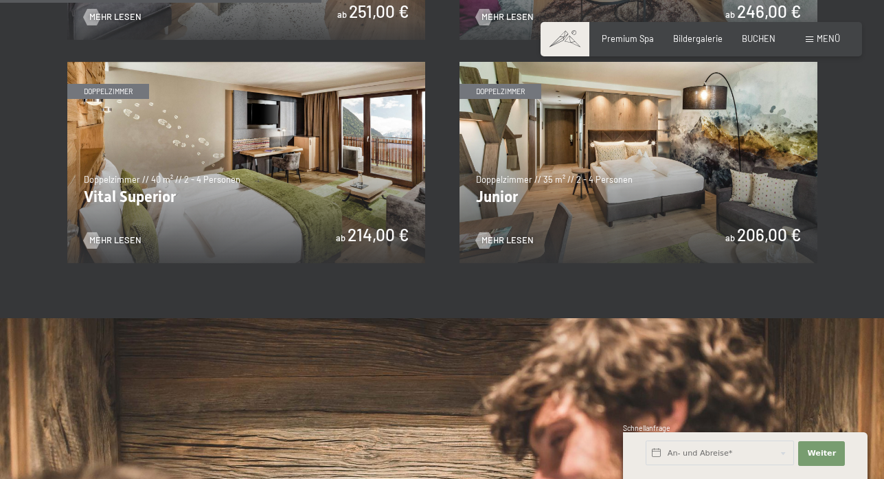
scroll to position [687, 0]
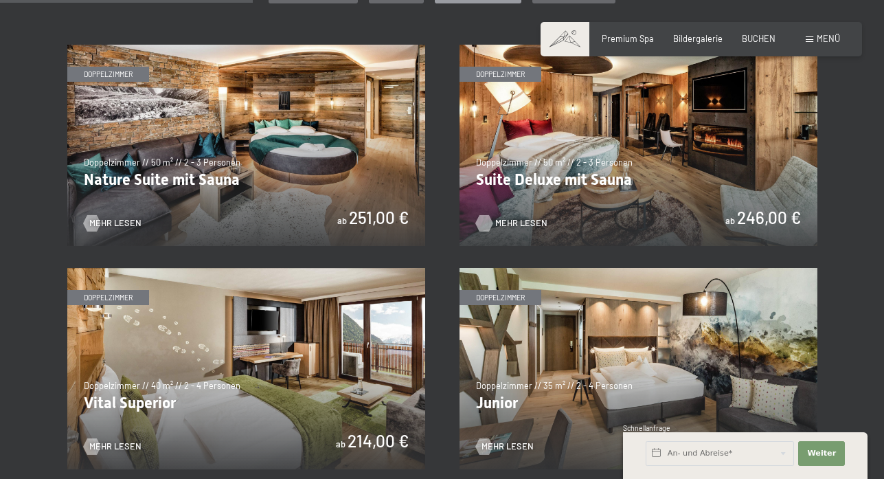
click at [499, 217] on span "Mehr Lesen" at bounding box center [521, 223] width 52 height 12
click at [297, 158] on img at bounding box center [246, 145] width 358 height 201
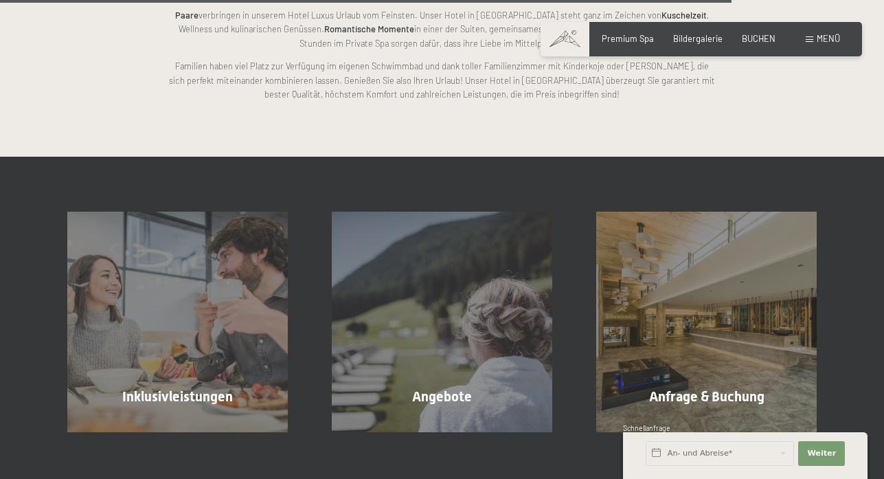
scroll to position [1992, 0]
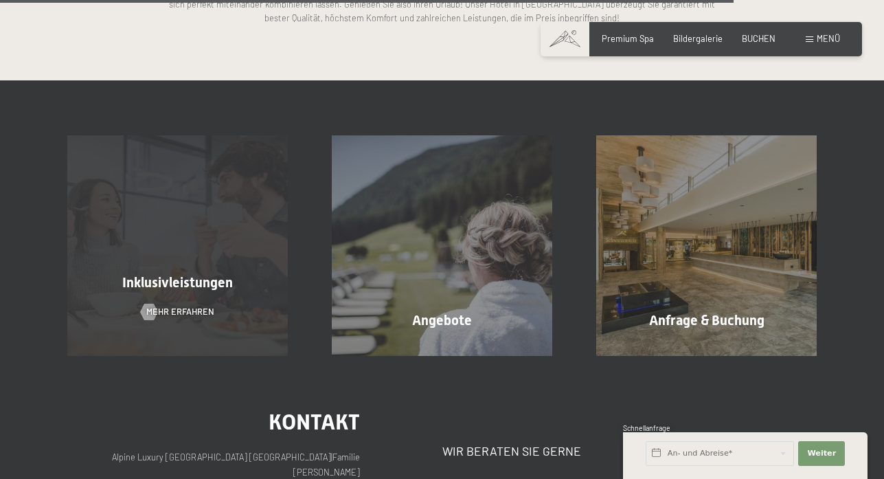
click at [161, 302] on div "Inklusivleistungen Mehr erfahren" at bounding box center [177, 245] width 264 height 221
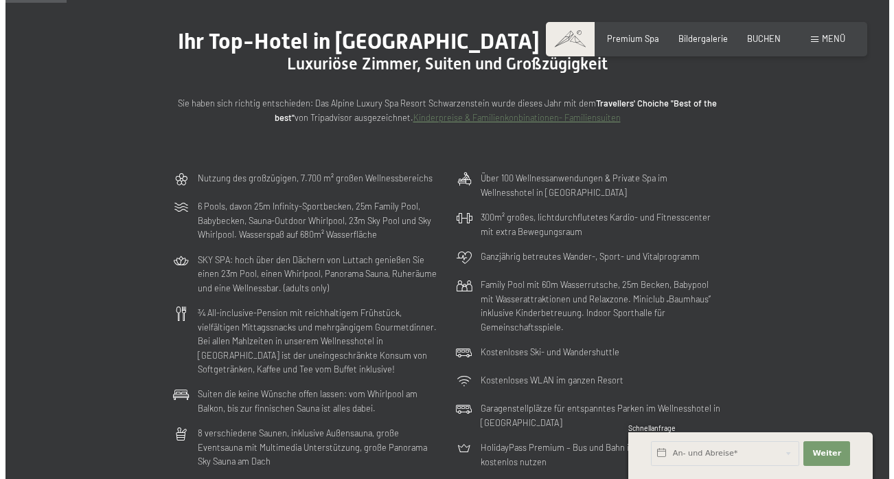
scroll to position [0, 0]
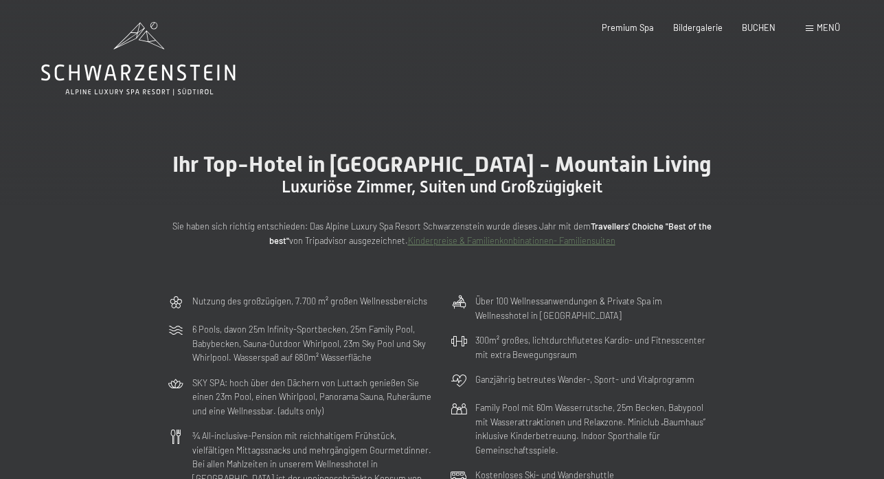
click at [818, 30] on span "Menü" at bounding box center [828, 27] width 23 height 11
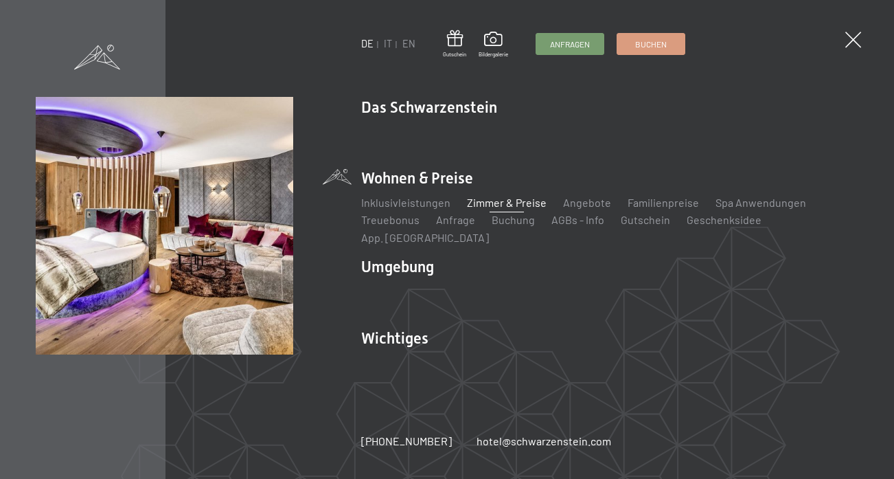
click at [708, 209] on ul "Inklusivleistungen Zimmer & Preise Liste Angebote Liste Familienpreise Spa Anwe…" at bounding box center [609, 220] width 497 height 51
click at [723, 209] on link "Spa Anwendungen" at bounding box center [761, 202] width 91 height 13
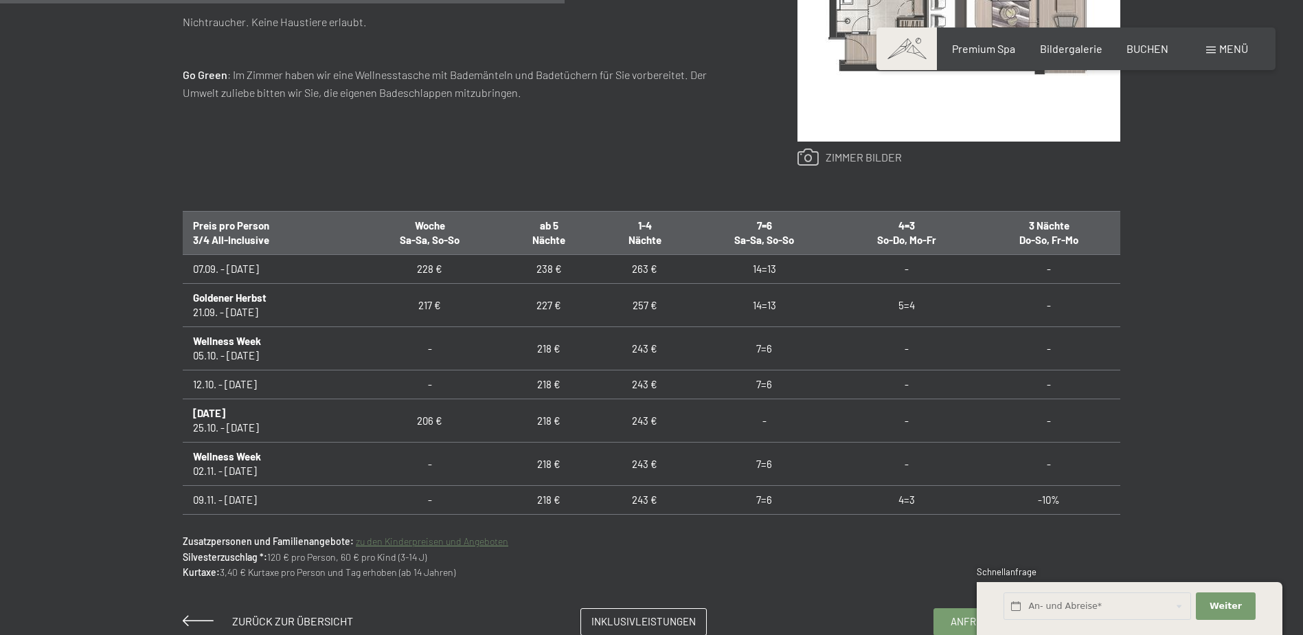
click at [801, 152] on link at bounding box center [850, 157] width 104 height 18
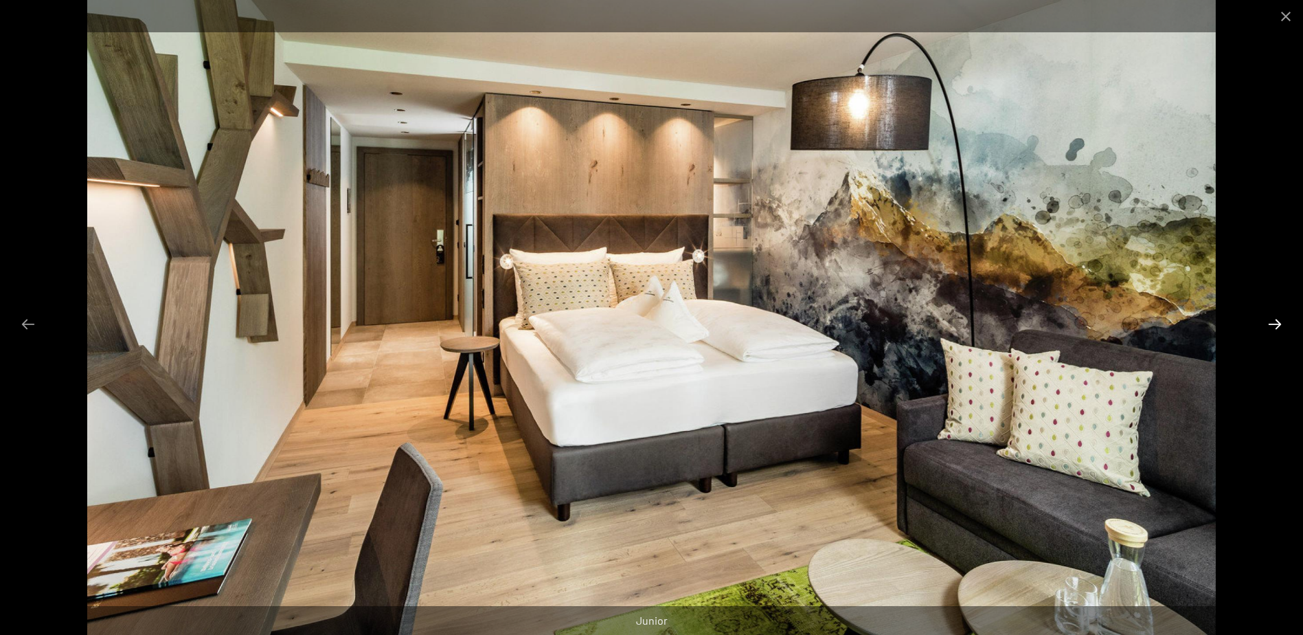
click at [1270, 322] on button "Next slide" at bounding box center [1275, 324] width 29 height 27
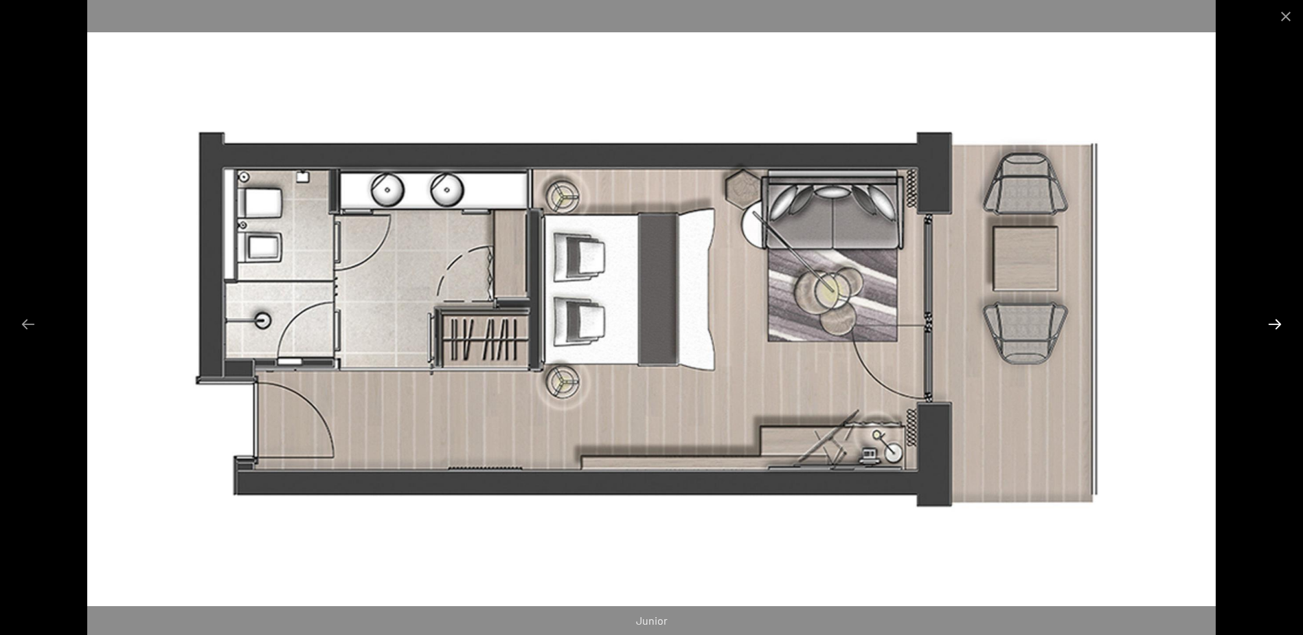
click at [1270, 322] on button "Next slide" at bounding box center [1275, 324] width 29 height 27
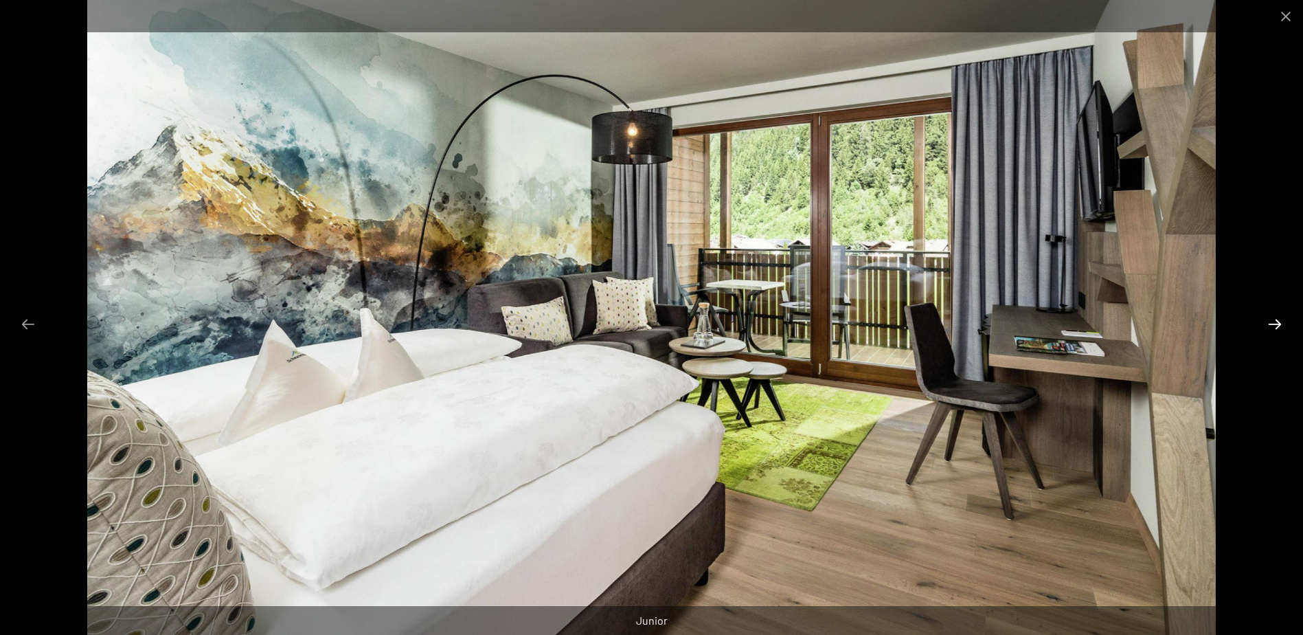
click at [1270, 322] on button "Next slide" at bounding box center [1275, 324] width 29 height 27
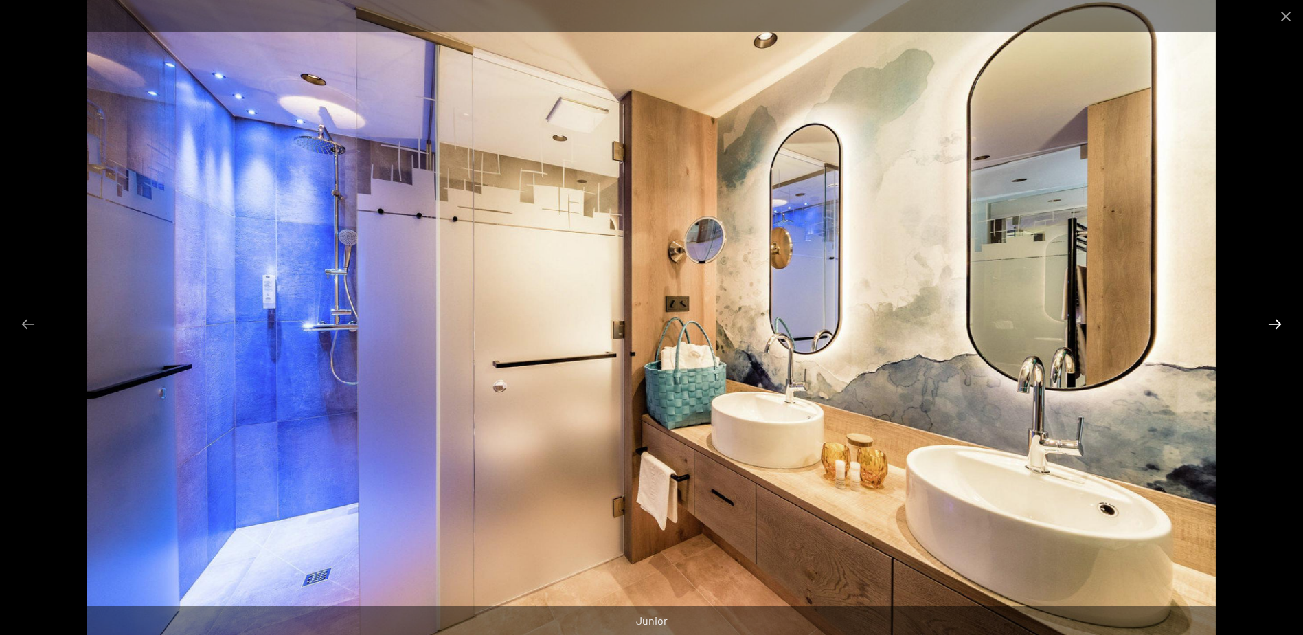
click at [1270, 322] on button "Next slide" at bounding box center [1275, 324] width 29 height 27
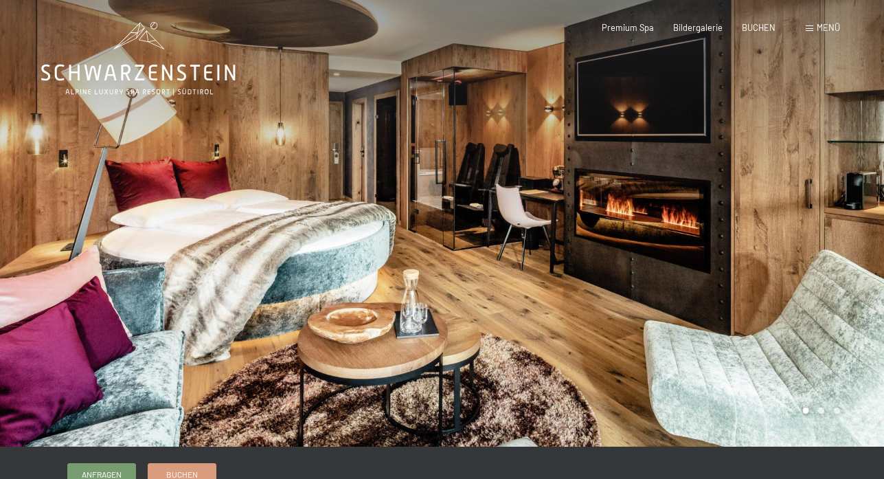
click at [837, 229] on div at bounding box center [663, 223] width 442 height 447
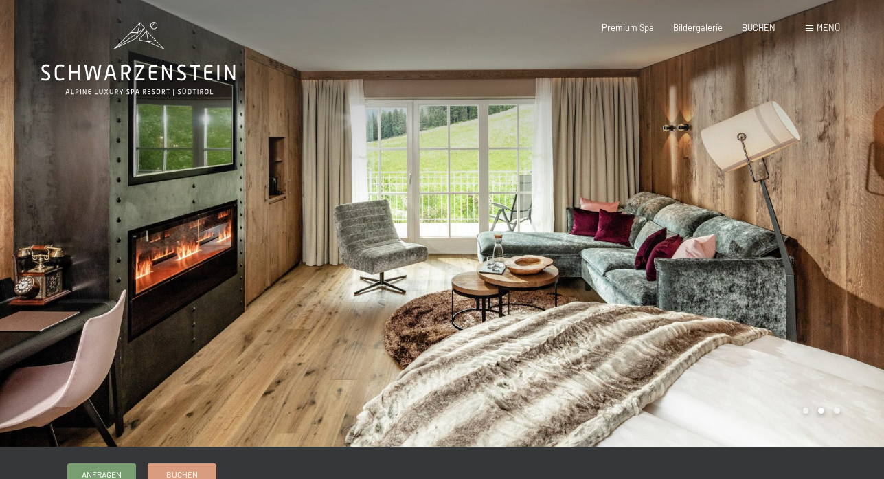
click at [837, 229] on div at bounding box center [663, 223] width 442 height 447
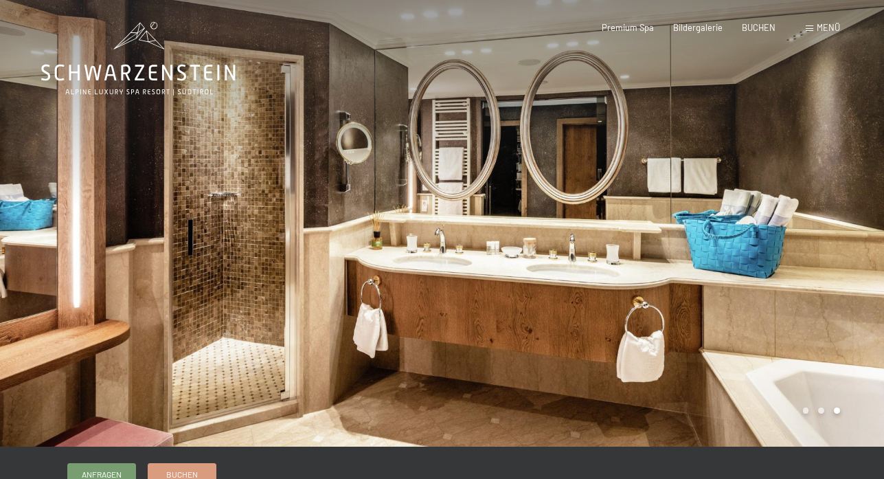
click at [837, 229] on div at bounding box center [663, 223] width 442 height 447
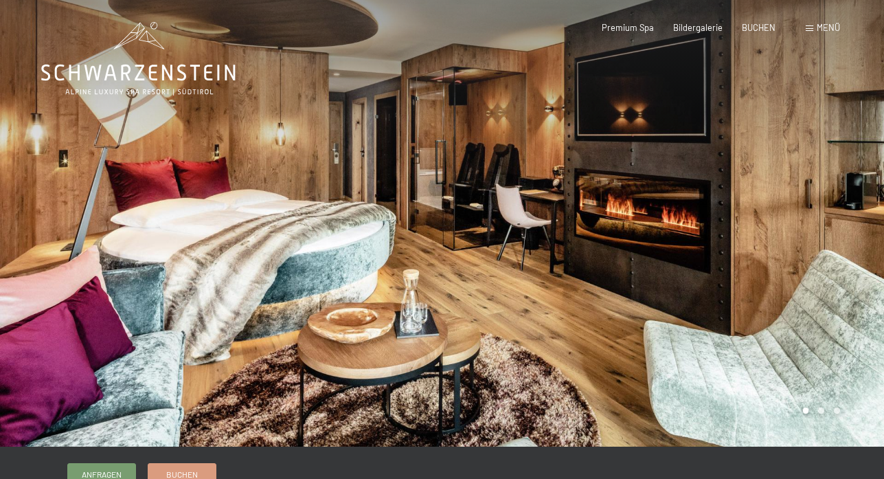
click at [837, 229] on div at bounding box center [663, 223] width 442 height 447
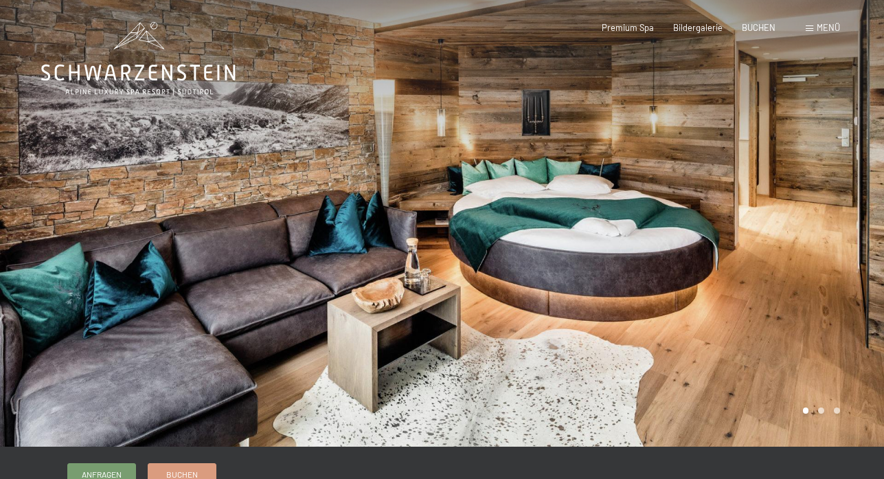
click at [837, 157] on div at bounding box center [663, 223] width 442 height 447
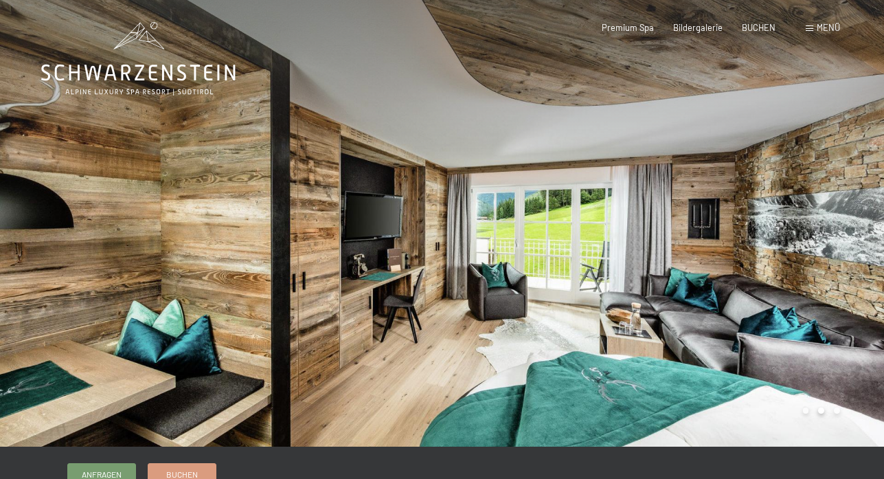
click at [837, 157] on div at bounding box center [663, 223] width 442 height 447
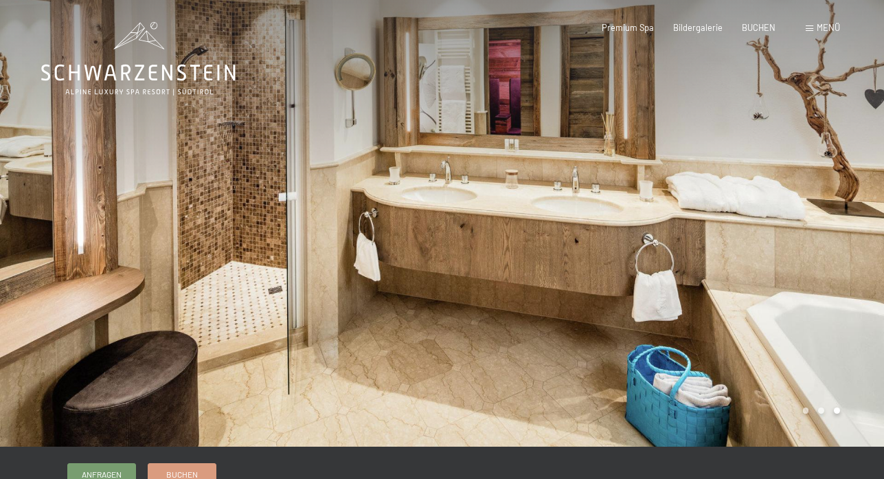
click at [837, 157] on div at bounding box center [663, 223] width 442 height 447
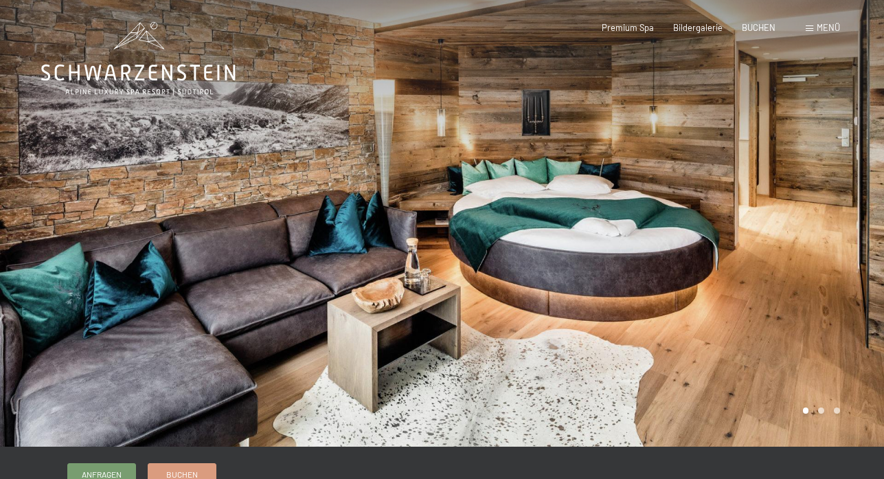
click at [837, 157] on div at bounding box center [663, 223] width 442 height 447
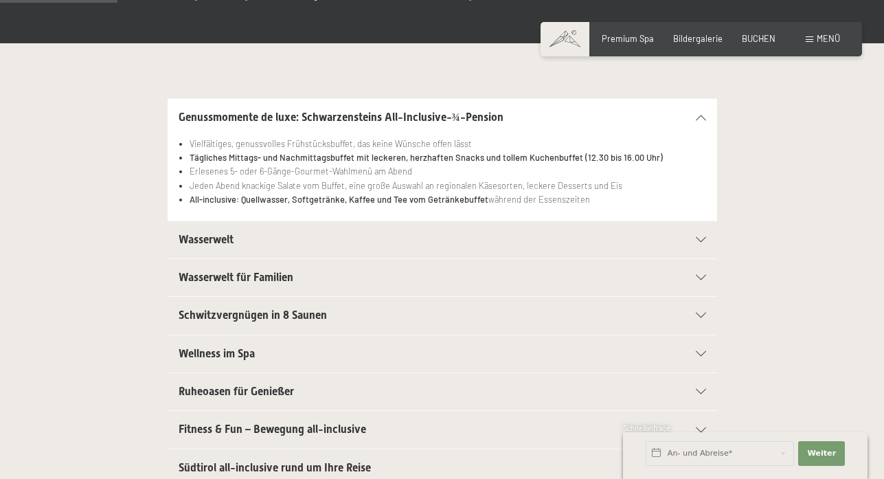
scroll to position [275, 0]
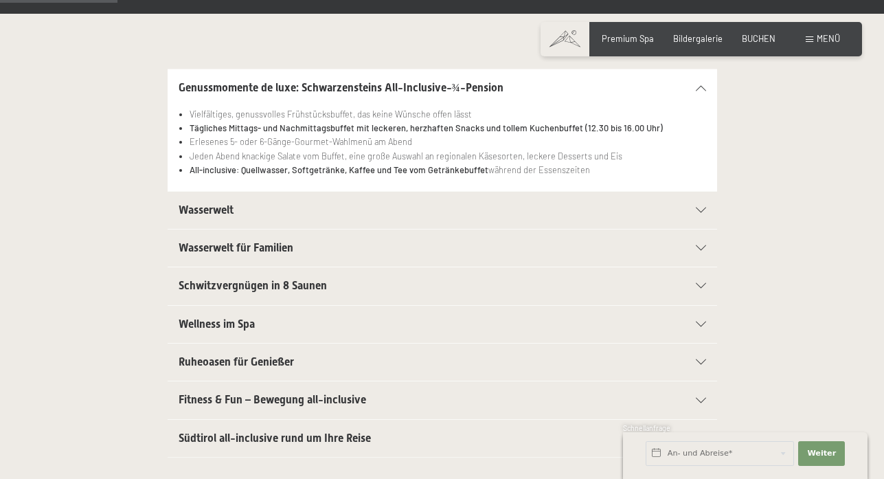
click at [701, 212] on icon at bounding box center [701, 209] width 10 height 5
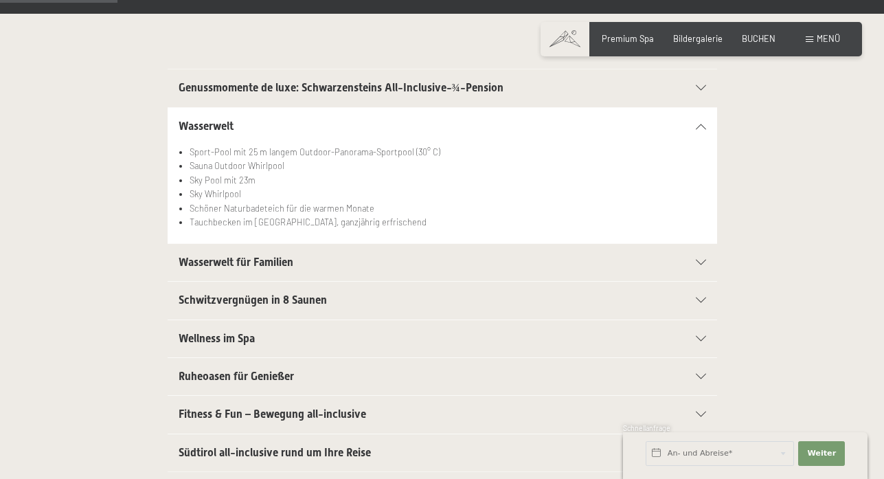
click at [701, 124] on icon at bounding box center [701, 126] width 10 height 5
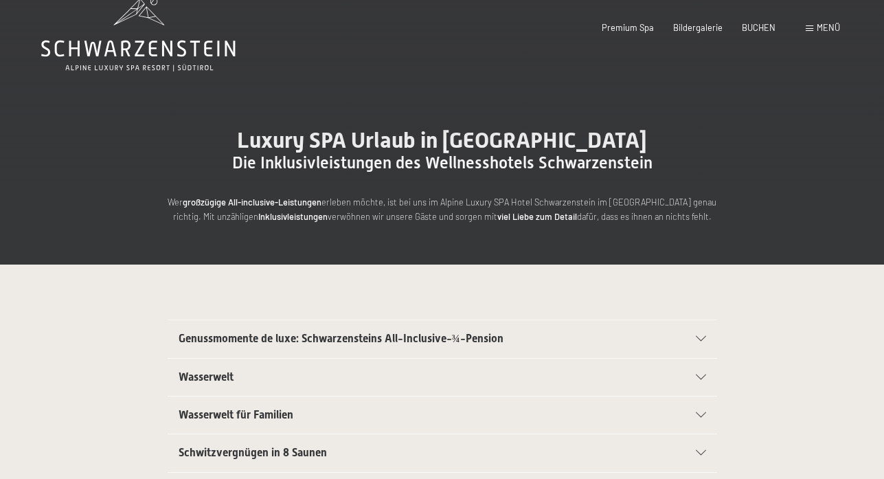
scroll to position [0, 0]
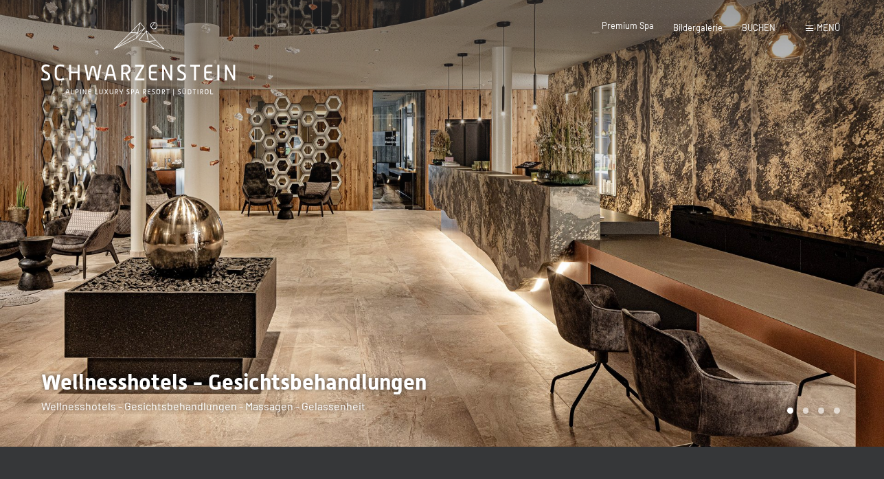
click at [629, 21] on span "Premium Spa" at bounding box center [628, 25] width 52 height 11
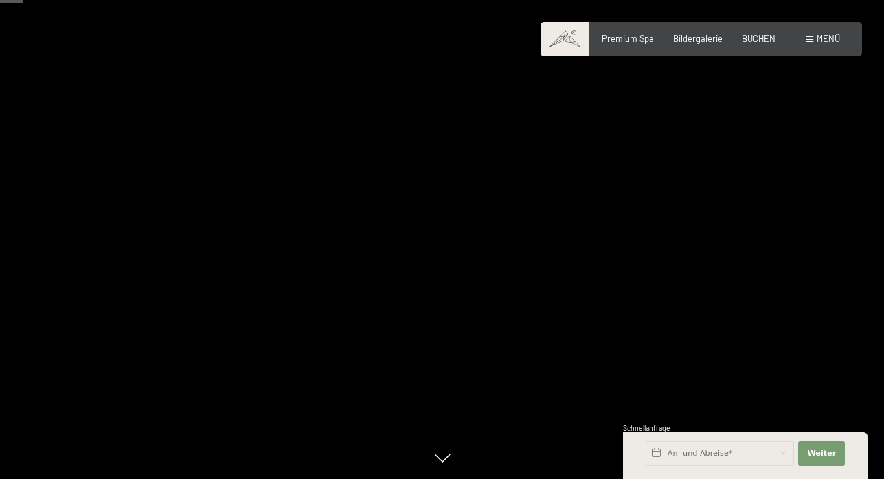
scroll to position [275, 0]
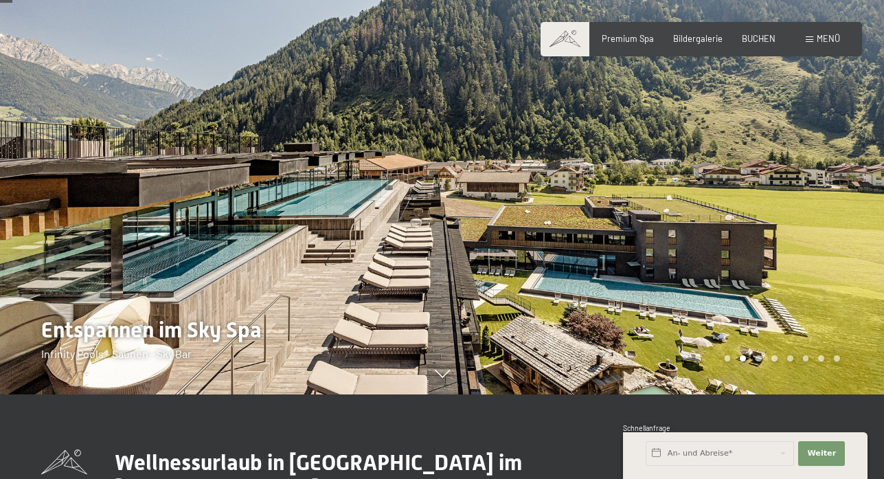
scroll to position [69, 0]
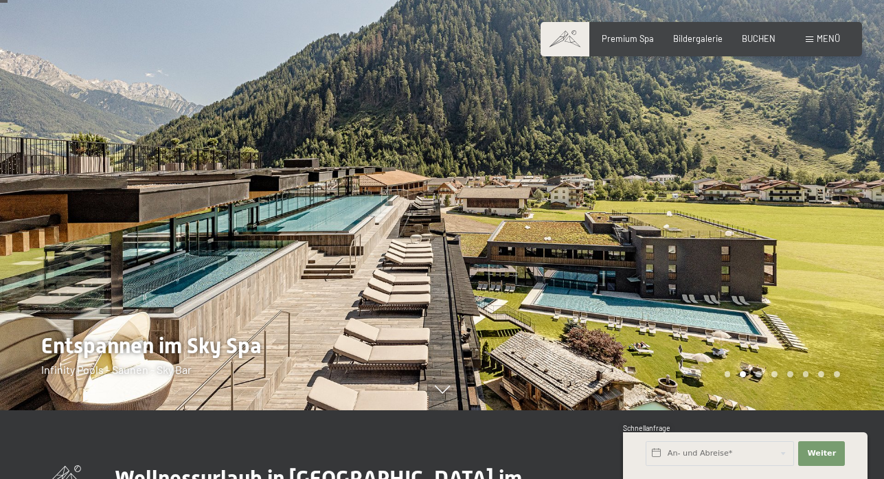
click at [796, 264] on div at bounding box center [663, 170] width 442 height 479
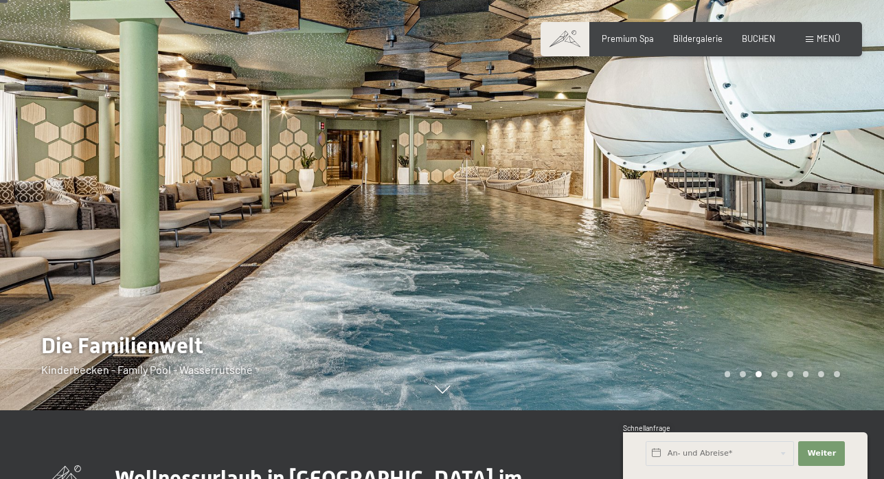
click at [815, 210] on div at bounding box center [663, 170] width 442 height 479
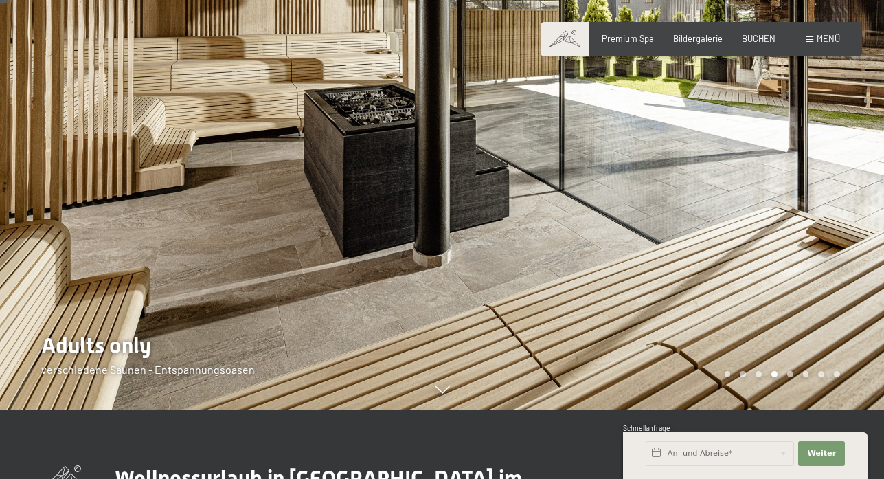
click at [801, 229] on div at bounding box center [663, 170] width 442 height 479
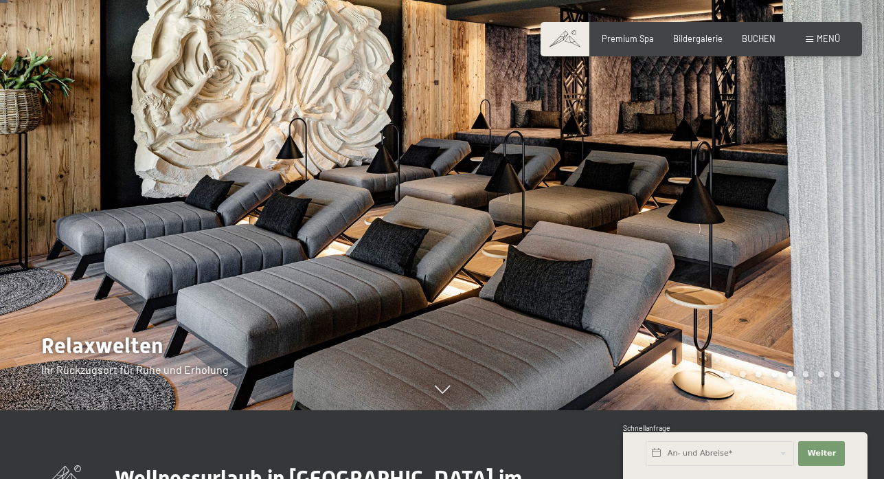
click at [42, 222] on div at bounding box center [221, 170] width 442 height 479
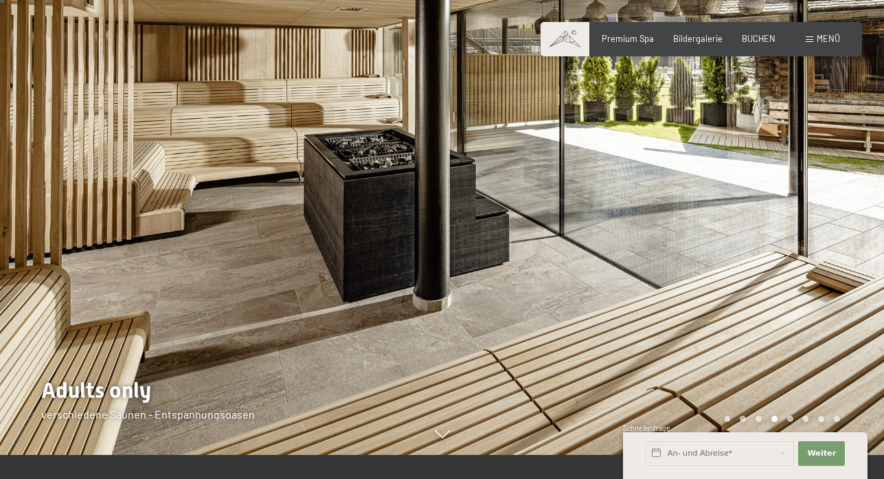
scroll to position [0, 0]
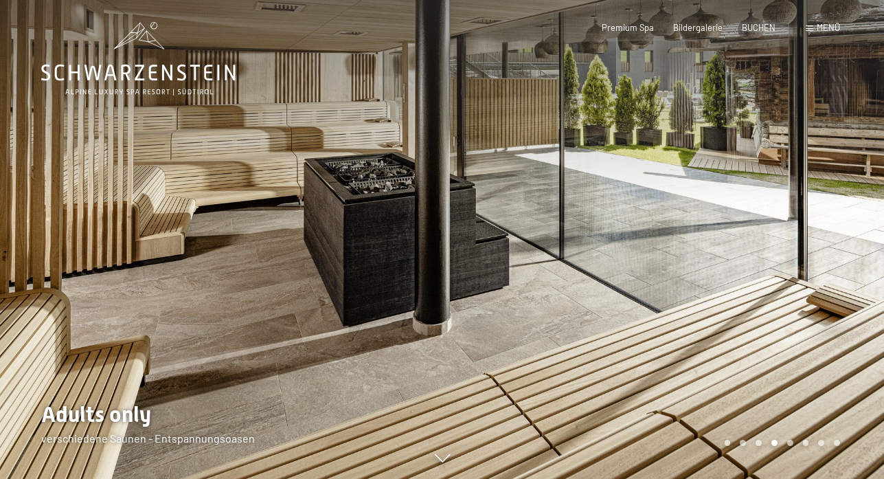
click at [807, 249] on div at bounding box center [663, 239] width 442 height 479
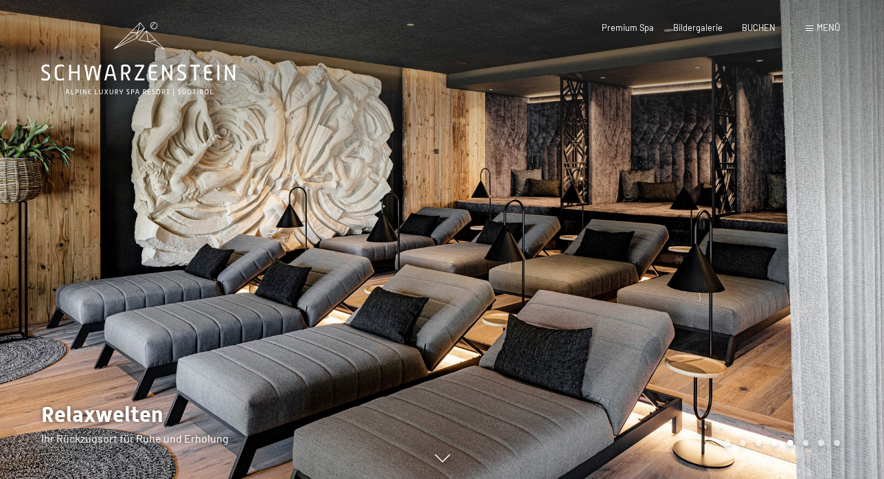
click at [806, 246] on div at bounding box center [663, 239] width 442 height 479
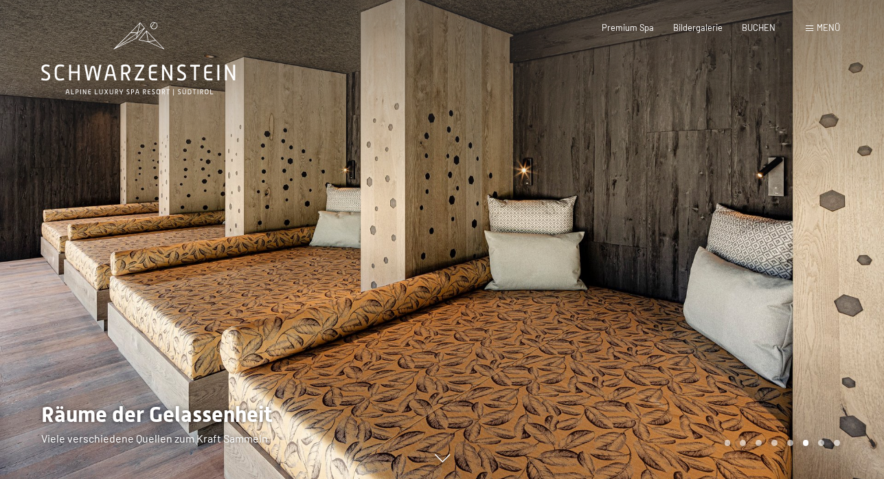
click at [806, 246] on div at bounding box center [663, 239] width 442 height 479
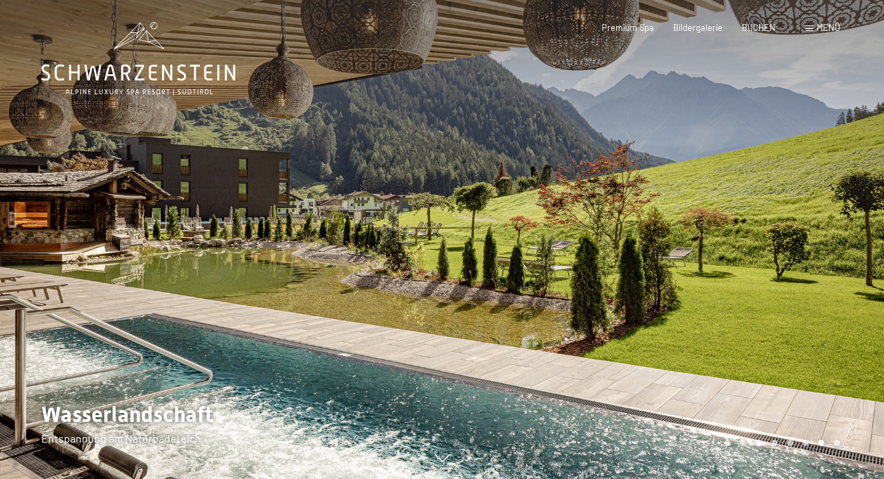
click at [806, 246] on div at bounding box center [663, 239] width 442 height 479
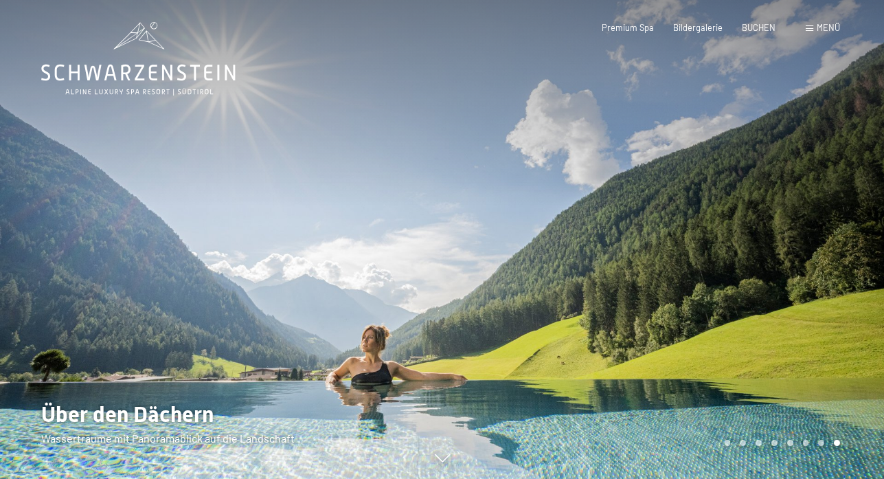
click at [806, 246] on div at bounding box center [663, 239] width 442 height 479
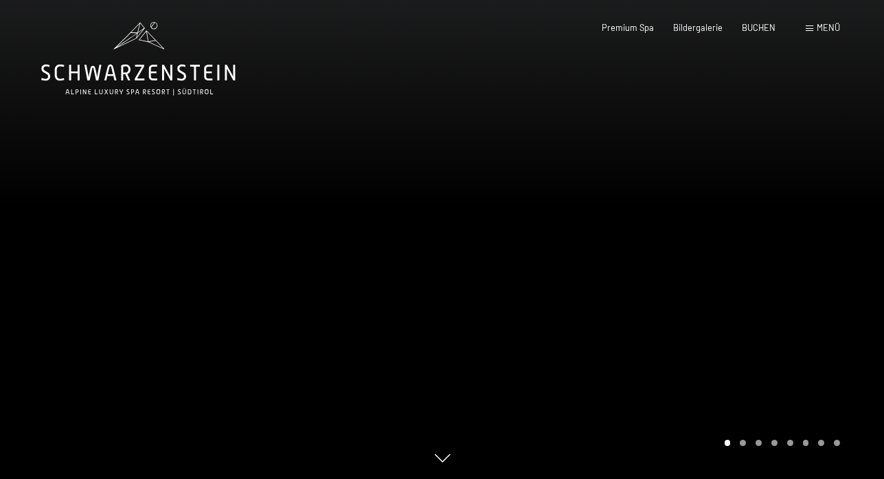
click at [806, 246] on div at bounding box center [663, 239] width 442 height 479
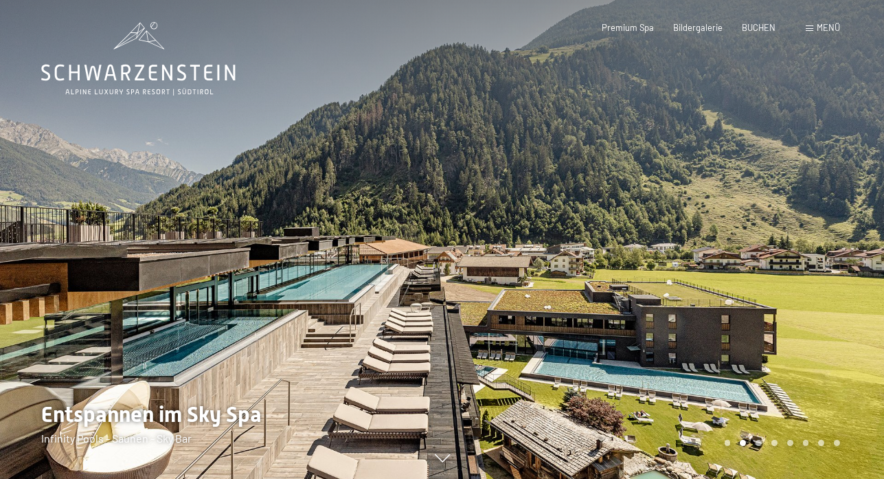
click at [806, 246] on div at bounding box center [663, 239] width 442 height 479
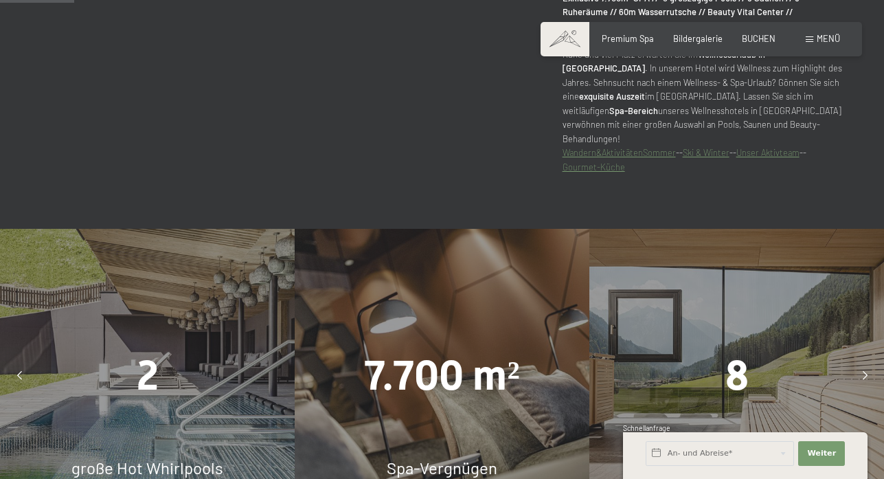
scroll to position [824, 0]
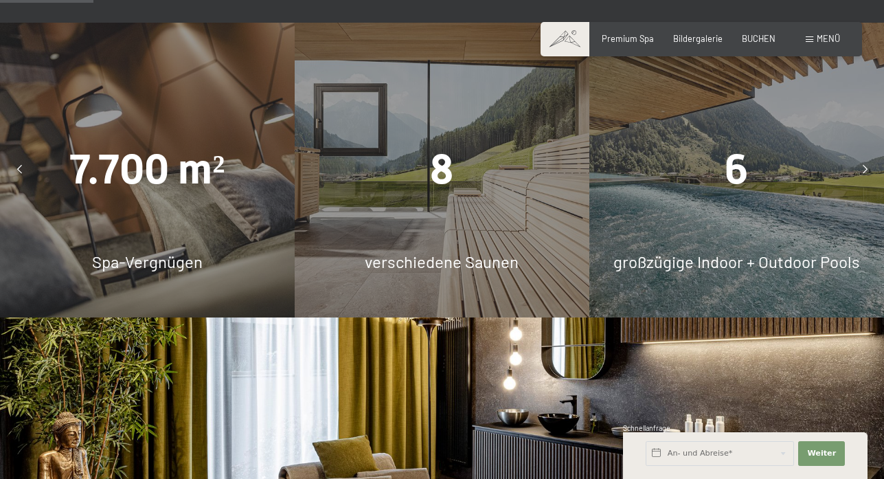
click at [150, 207] on div "7.700 m² Spa-Vergnügen" at bounding box center [147, 170] width 295 height 295
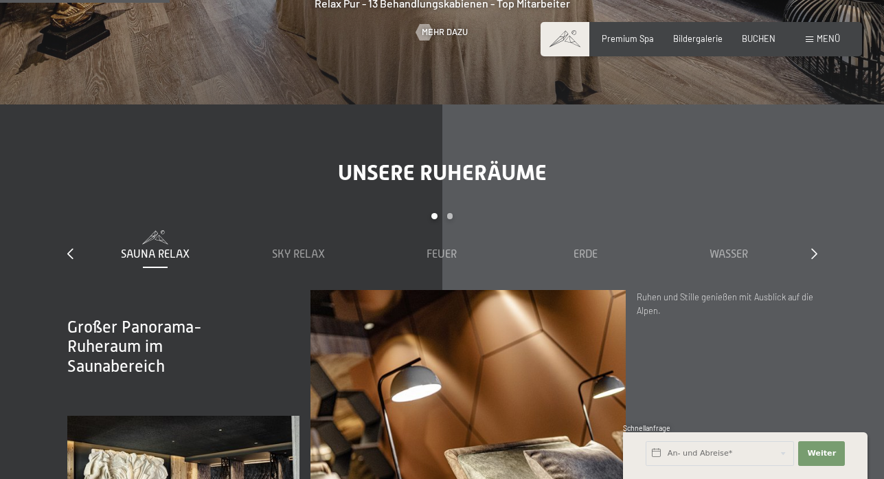
scroll to position [1511, 0]
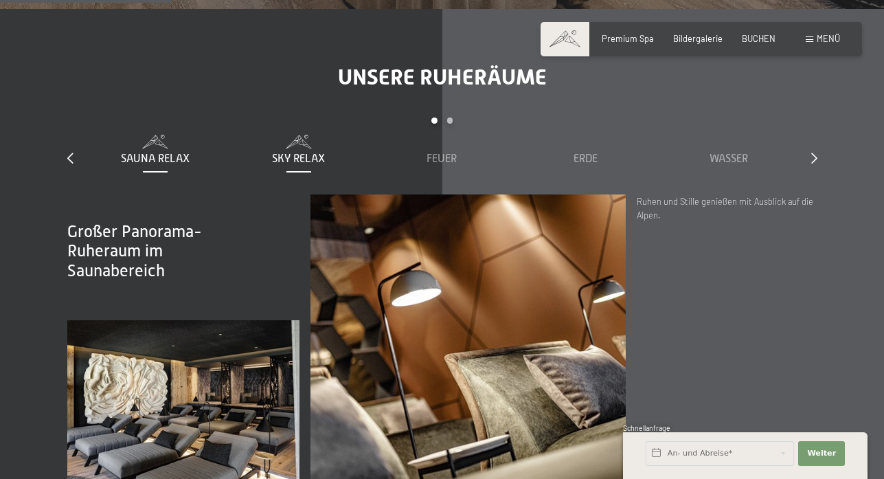
click at [275, 153] on span "Sky Relax" at bounding box center [298, 159] width 53 height 12
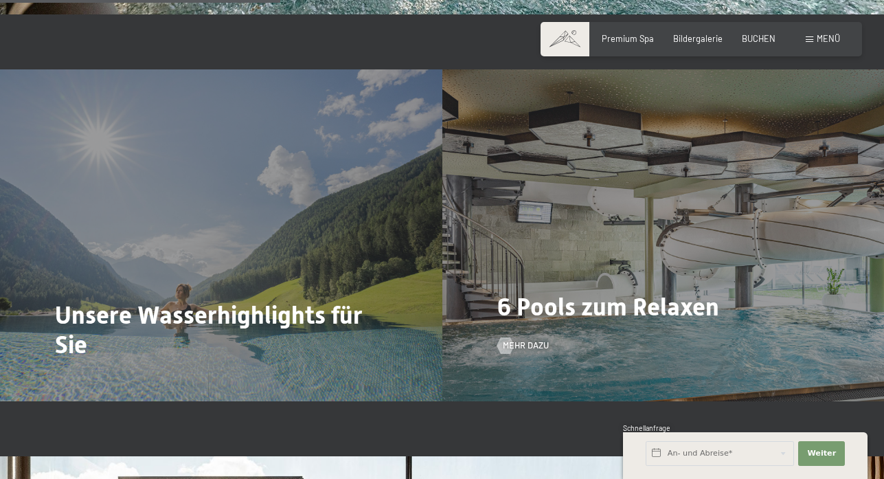
scroll to position [2679, 0]
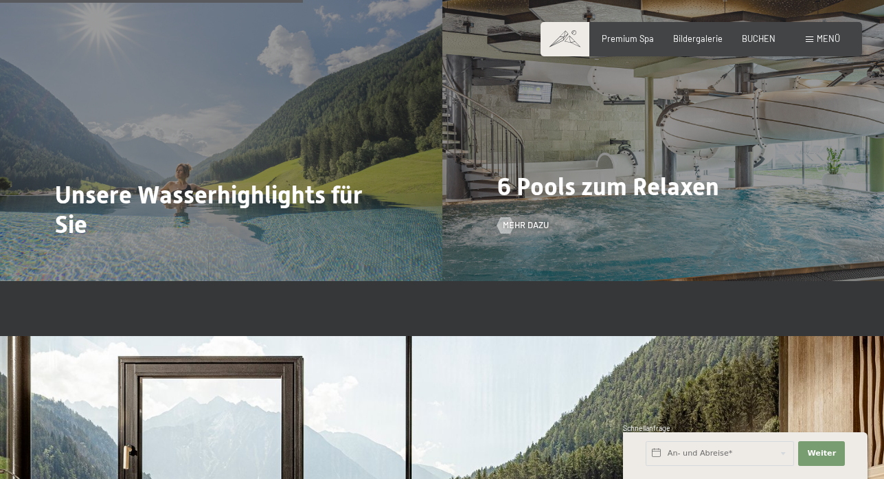
click at [697, 148] on div "6 Pools zum Relaxen Mehr dazu" at bounding box center [663, 115] width 442 height 332
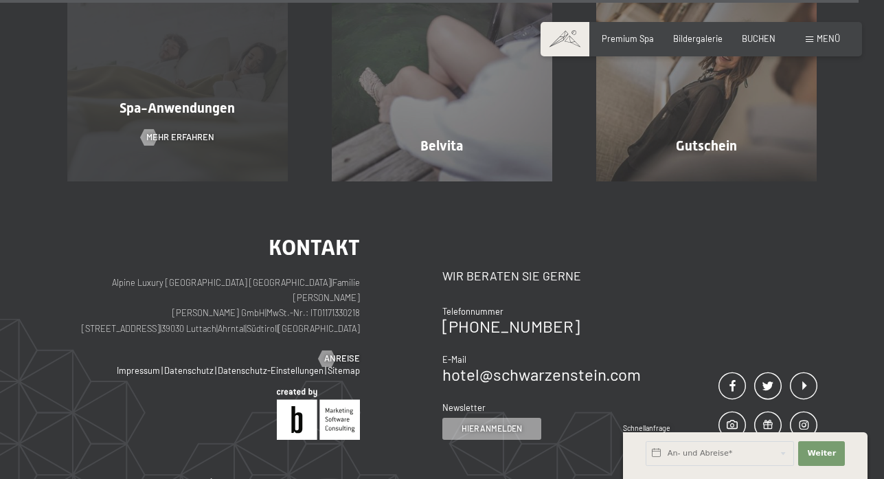
scroll to position [6526, 0]
